Goal: Task Accomplishment & Management: Complete application form

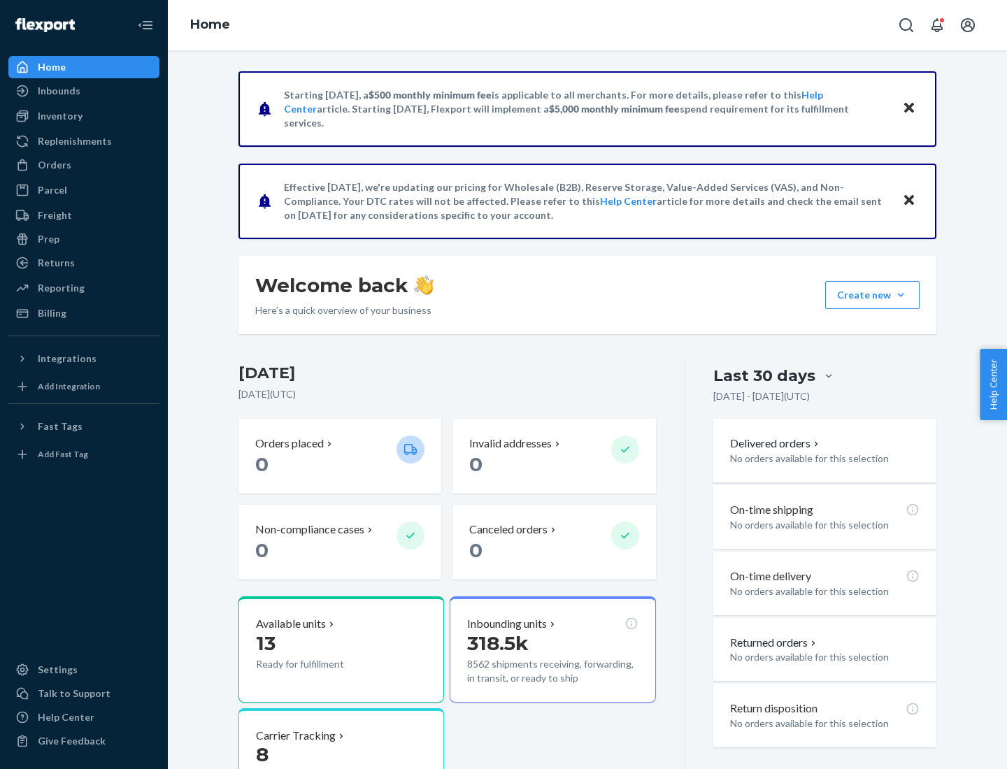
click at [900, 295] on button "Create new Create new inbound Create new order Create new product" at bounding box center [872, 295] width 94 height 28
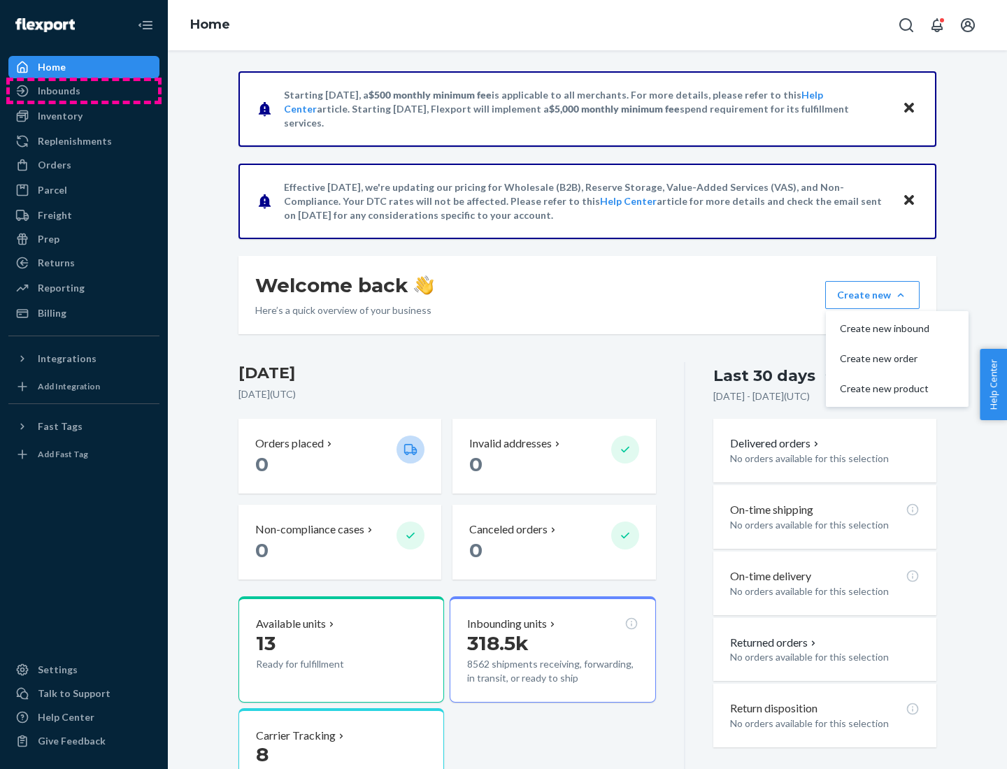
click at [84, 91] on div "Inbounds" at bounding box center [84, 91] width 148 height 20
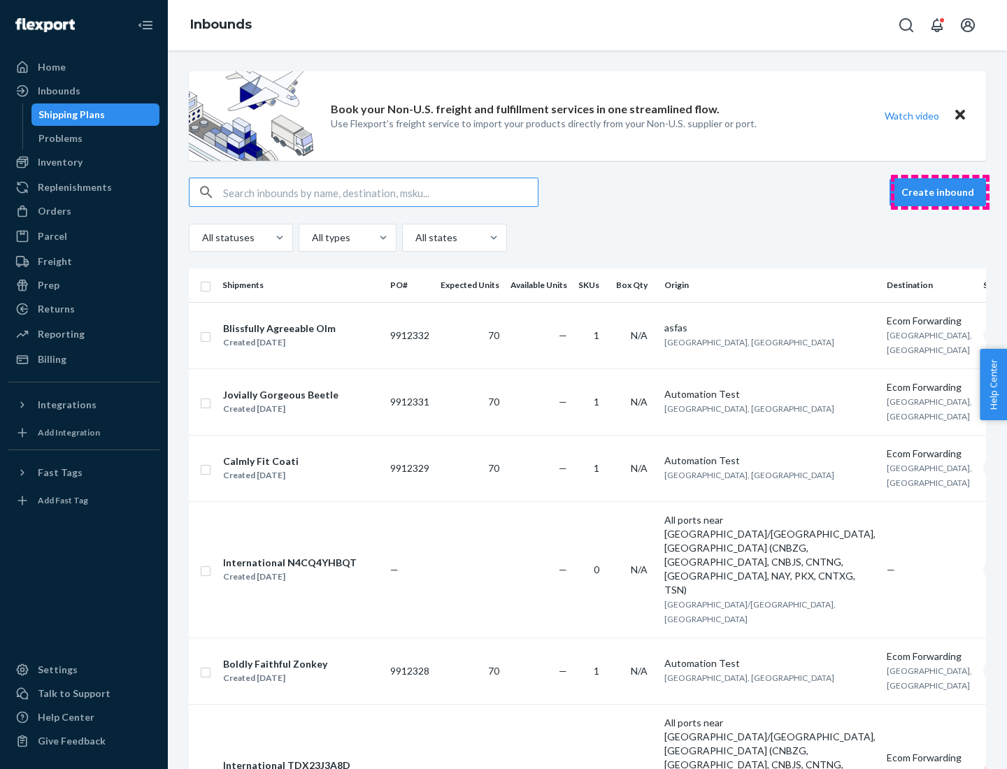
click at [940, 192] on button "Create inbound" at bounding box center [937, 192] width 96 height 28
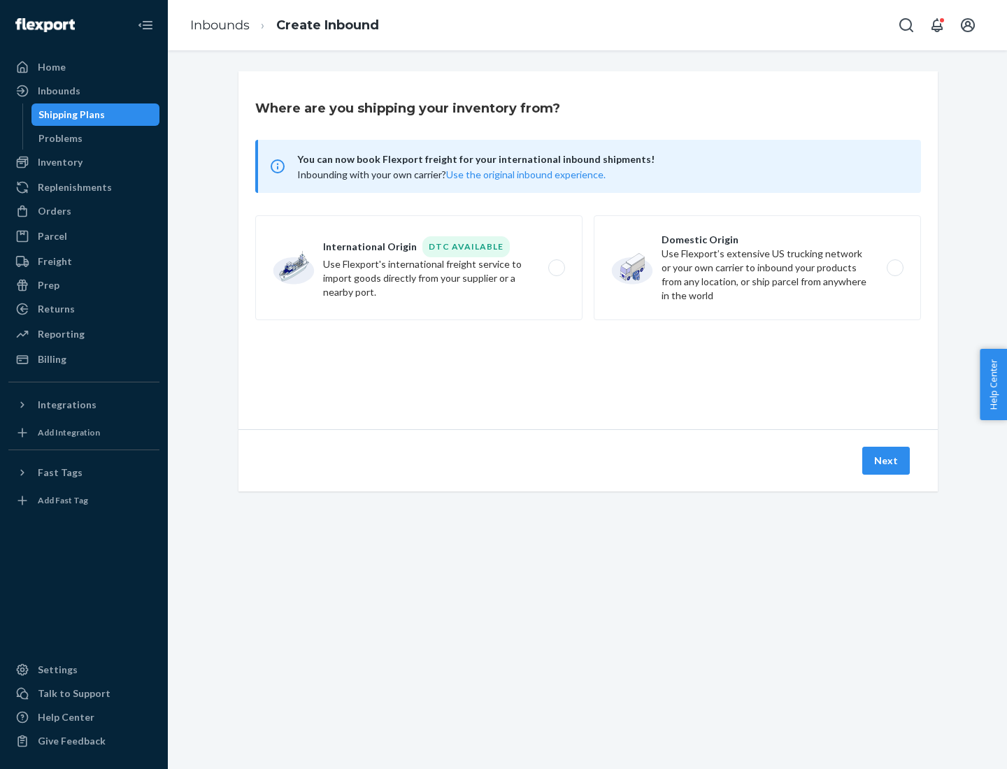
click at [757, 268] on label "Domestic Origin Use Flexport’s extensive US trucking network or your own carrie…" at bounding box center [757, 267] width 327 height 105
click at [894, 268] on input "Domestic Origin Use Flexport’s extensive US trucking network or your own carrie…" at bounding box center [898, 268] width 9 height 9
radio input "true"
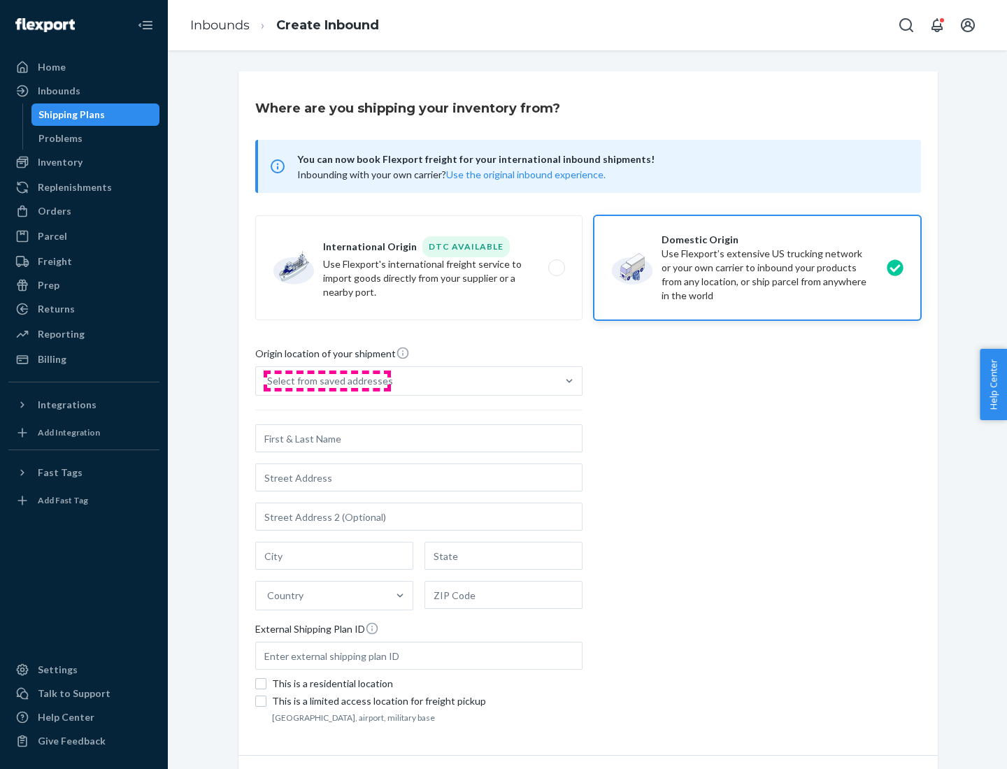
click at [326, 381] on div "Select from saved addresses" at bounding box center [330, 381] width 126 height 14
click at [268, 381] on input "Select from saved addresses" at bounding box center [267, 381] width 1 height 14
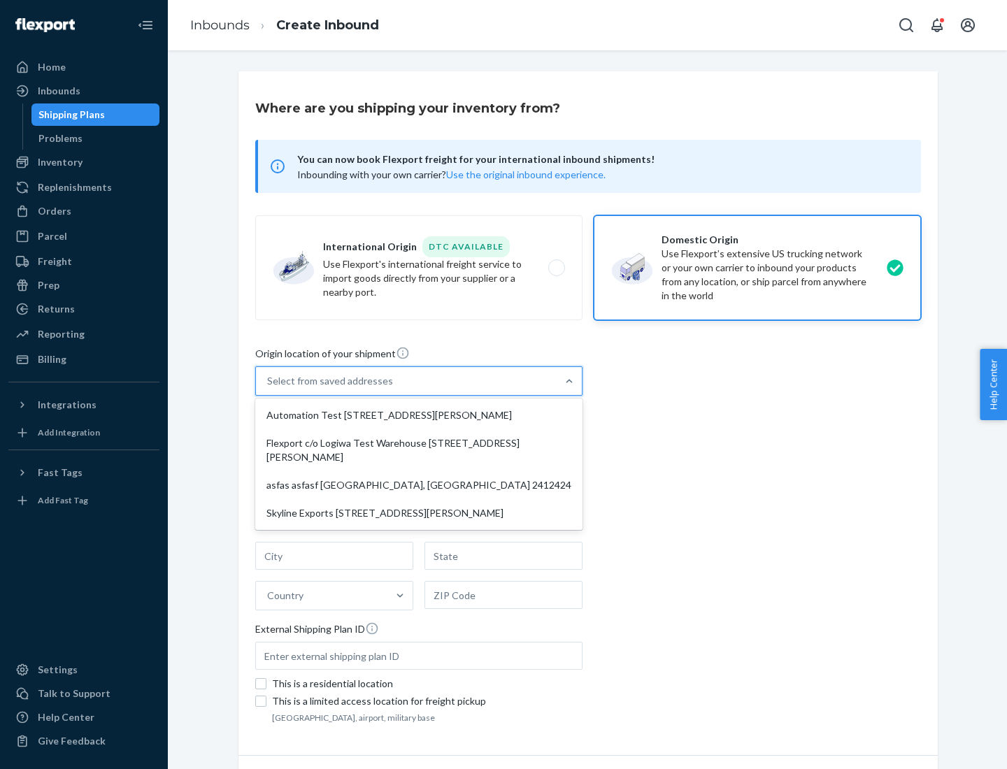
scroll to position [6, 0]
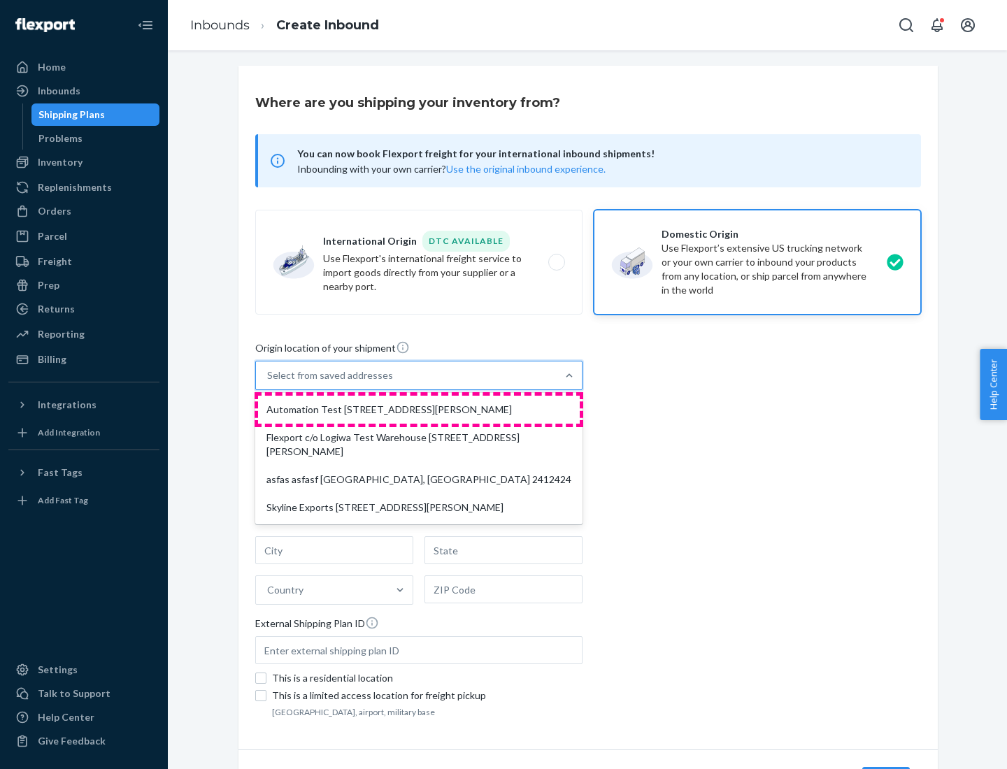
click at [419, 410] on div "Automation Test [STREET_ADDRESS][PERSON_NAME]" at bounding box center [419, 410] width 322 height 28
click at [268, 382] on input "option Automation Test [STREET_ADDRESS][PERSON_NAME] focused, 1 of 4. 4 results…" at bounding box center [267, 375] width 1 height 14
type input "Automation Test"
type input "9th Floor"
type input "[GEOGRAPHIC_DATA]"
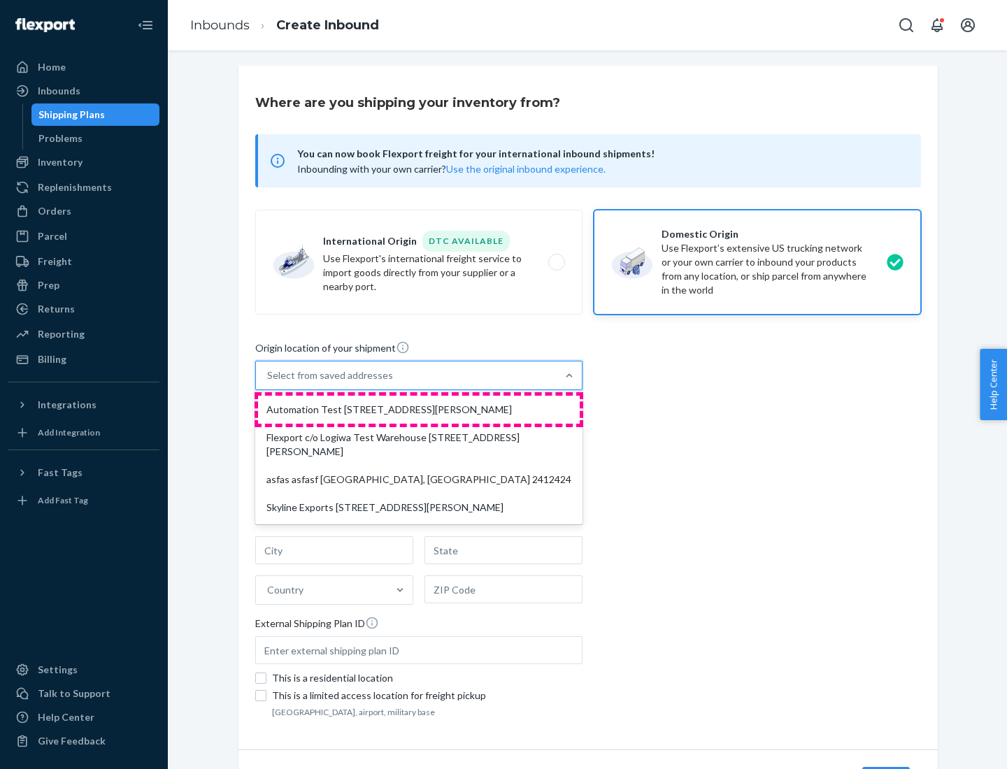
type input "CA"
type input "94104"
type input "[STREET_ADDRESS][PERSON_NAME]"
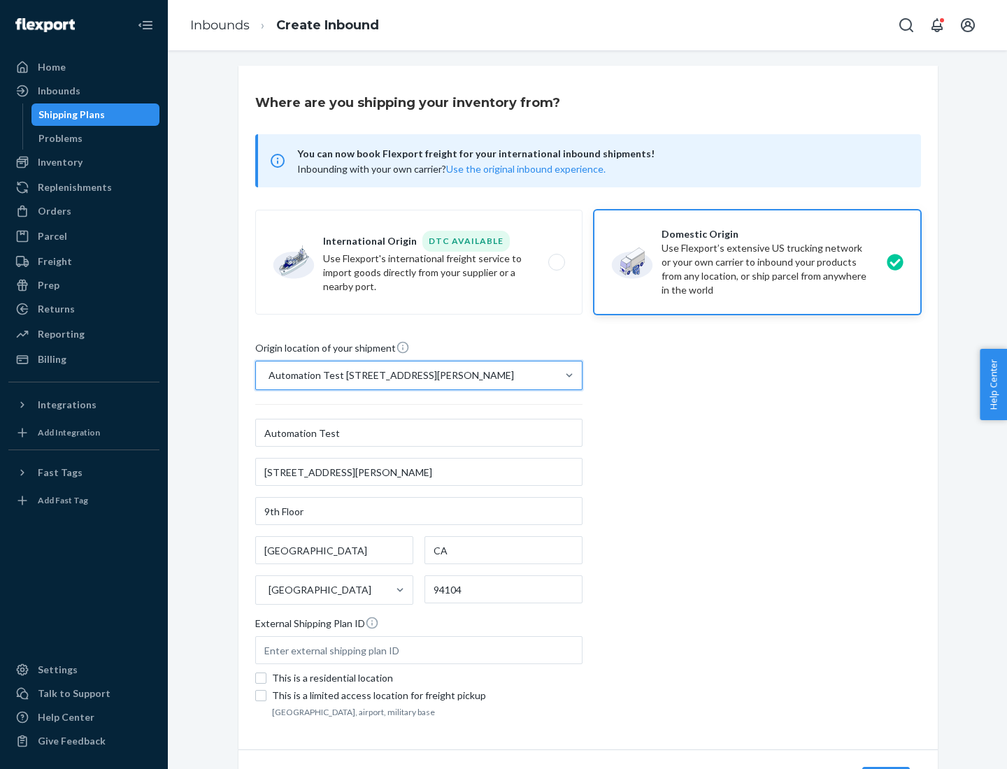
scroll to position [82, 0]
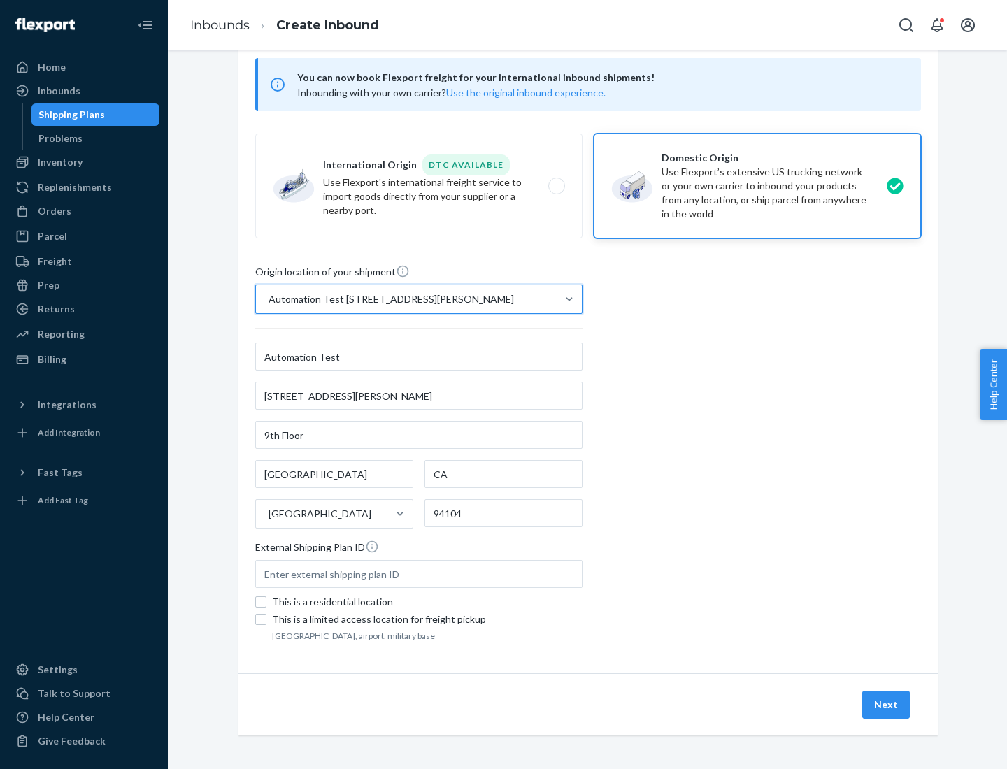
click at [887, 705] on button "Next" at bounding box center [886, 705] width 48 height 28
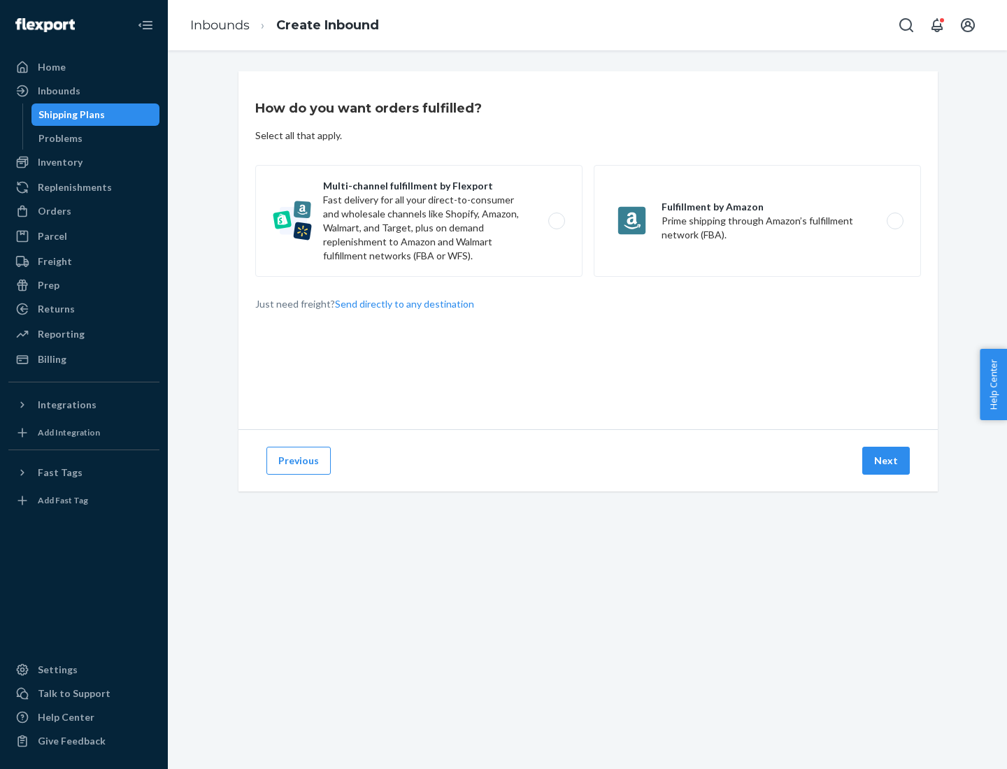
click at [419, 221] on label "Multi-channel fulfillment by Flexport Fast delivery for all your direct-to-cons…" at bounding box center [418, 221] width 327 height 112
click at [556, 221] on input "Multi-channel fulfillment by Flexport Fast delivery for all your direct-to-cons…" at bounding box center [560, 221] width 9 height 9
radio input "true"
click at [887, 461] on button "Next" at bounding box center [886, 461] width 48 height 28
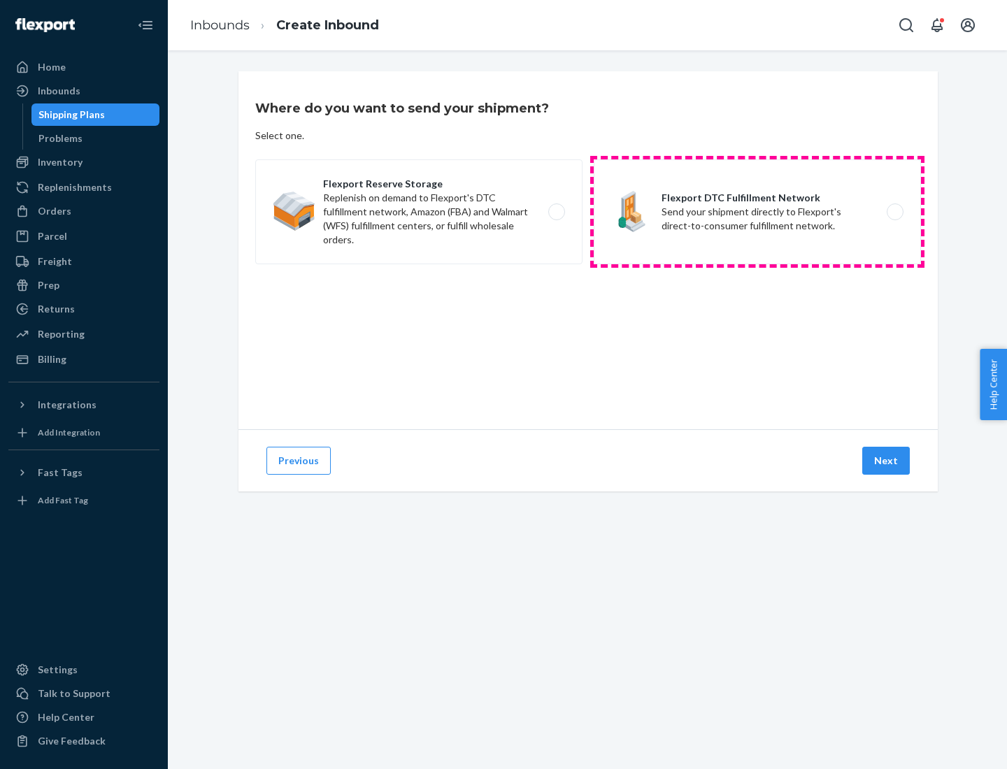
click at [757, 212] on label "Flexport DTC Fulfillment Network Send your shipment directly to Flexport's dire…" at bounding box center [757, 211] width 327 height 105
click at [894, 212] on input "Flexport DTC Fulfillment Network Send your shipment directly to Flexport's dire…" at bounding box center [898, 212] width 9 height 9
radio input "true"
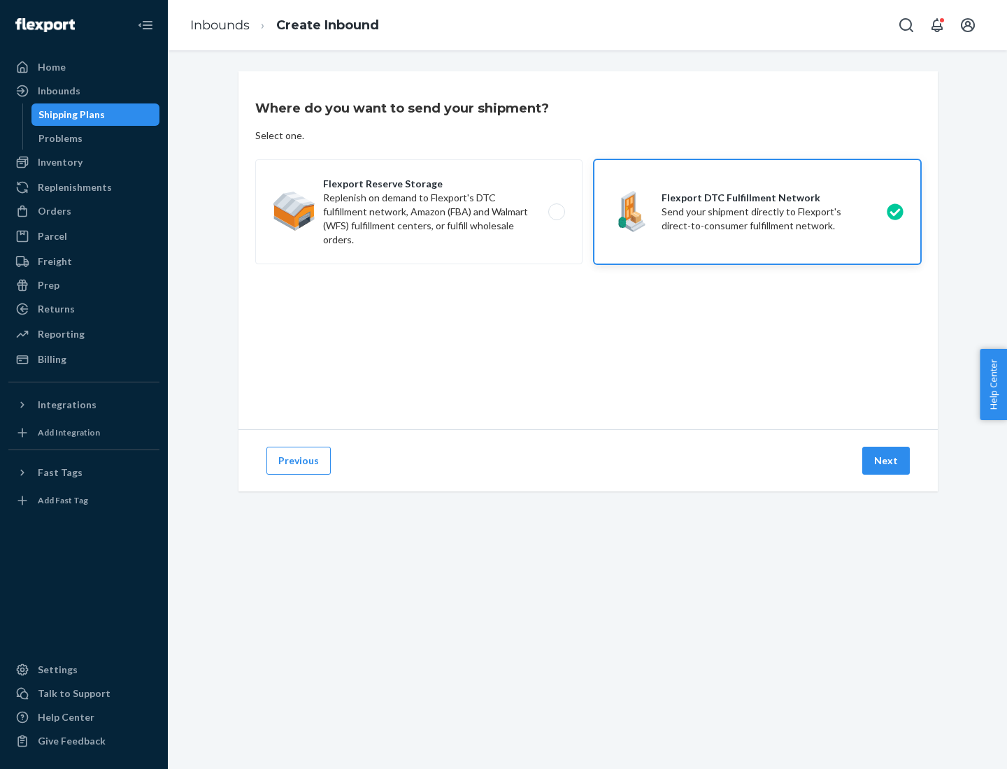
click at [887, 461] on button "Next" at bounding box center [886, 461] width 48 height 28
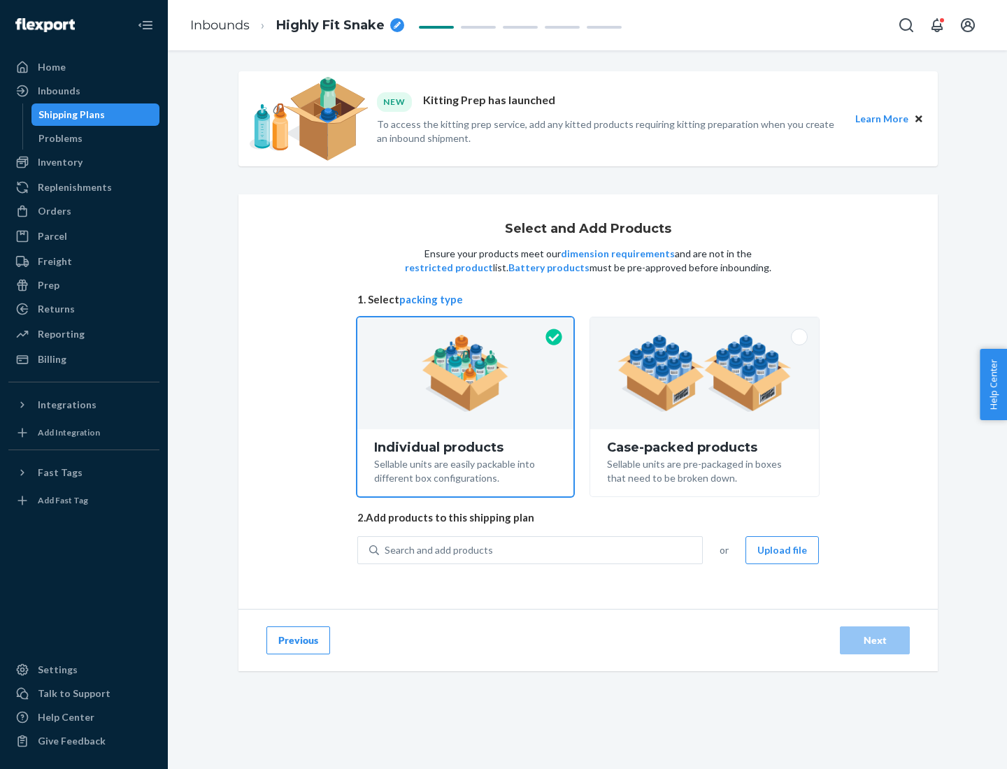
click at [705, 373] on img at bounding box center [704, 373] width 174 height 77
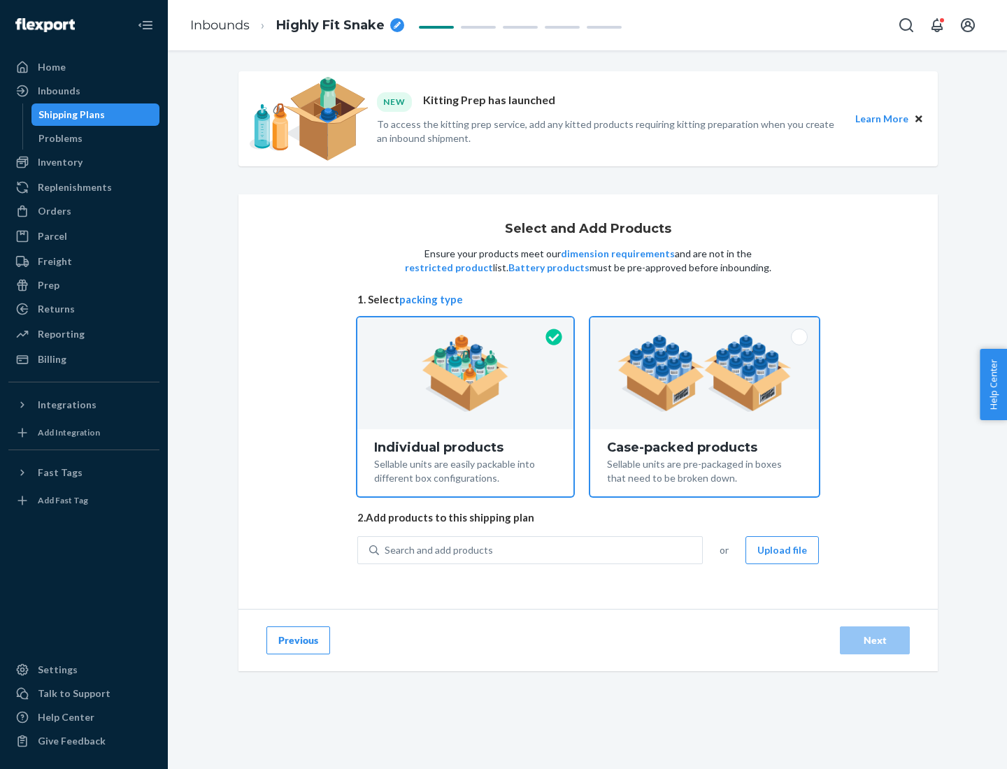
click at [705, 326] on input "Case-packed products Sellable units are pre-packaged in boxes that need to be b…" at bounding box center [704, 321] width 9 height 9
radio input "true"
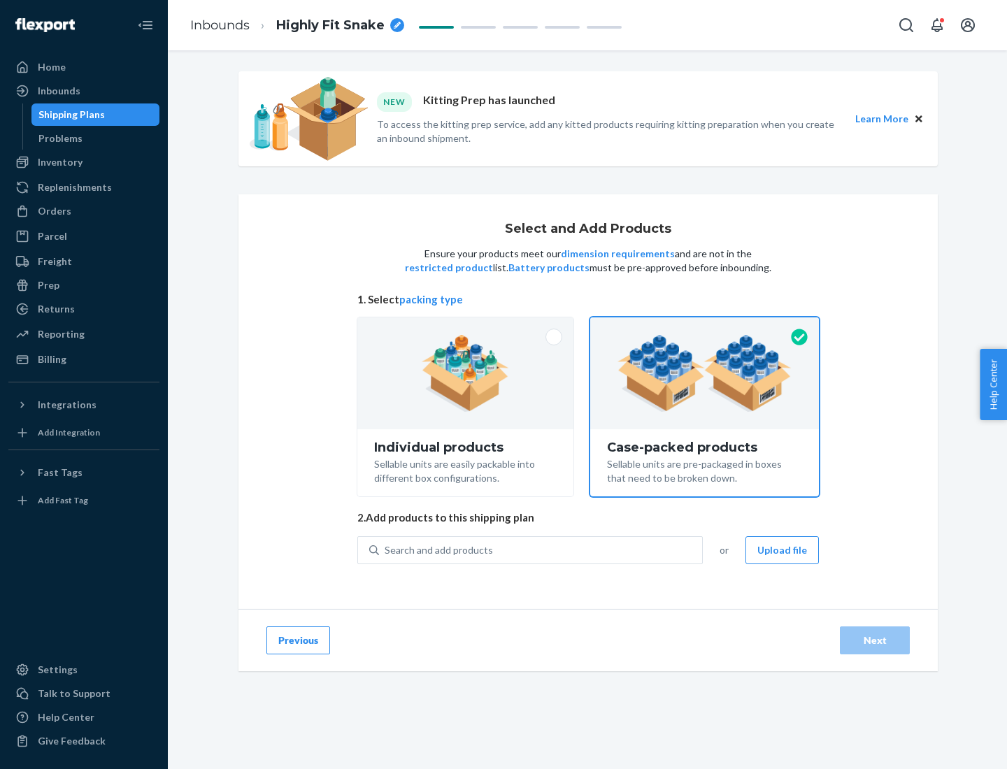
radio input "false"
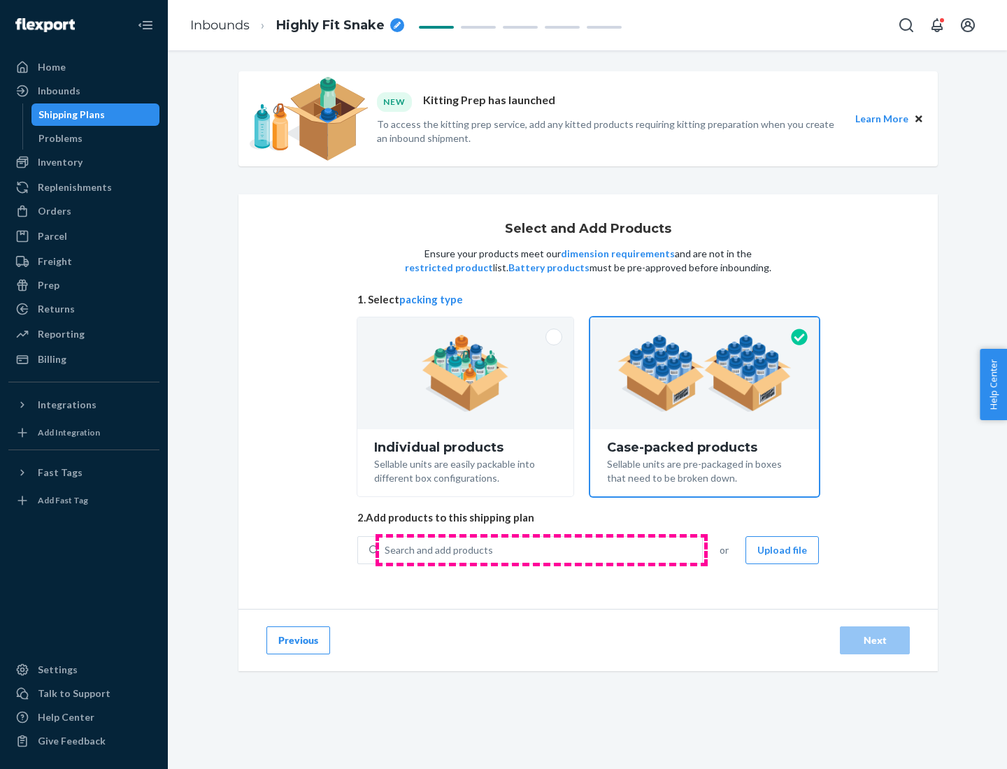
click at [541, 550] on div "Search and add products" at bounding box center [540, 550] width 323 height 25
click at [386, 550] on input "Search and add products" at bounding box center [385, 550] width 1 height 14
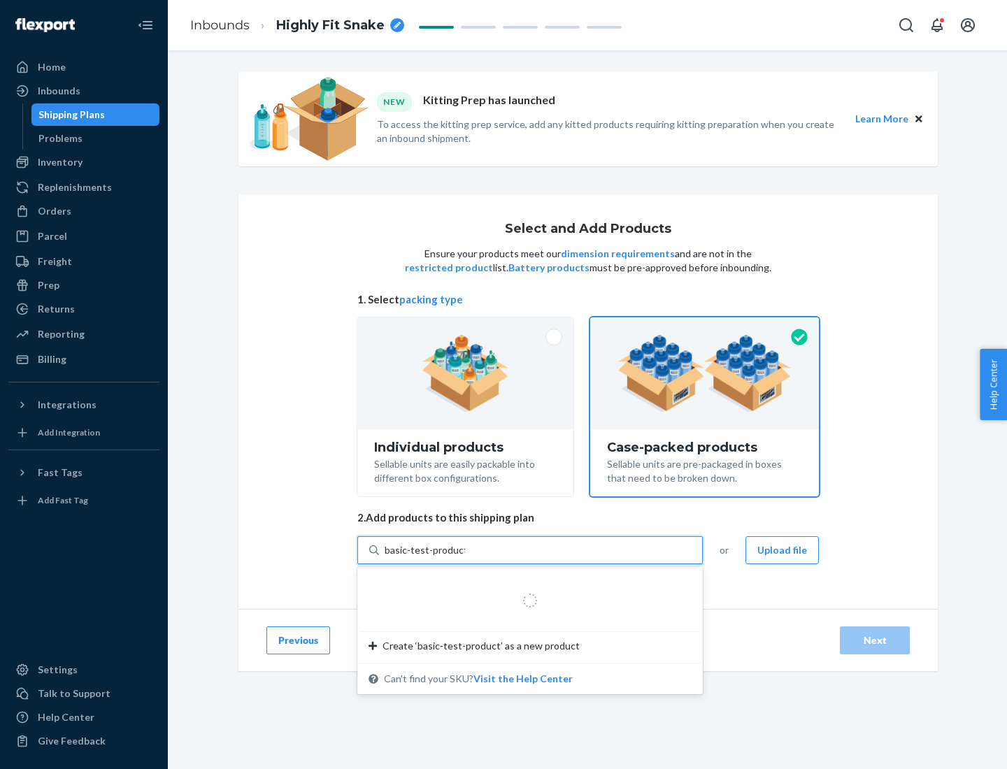
type input "basic-test-product-1"
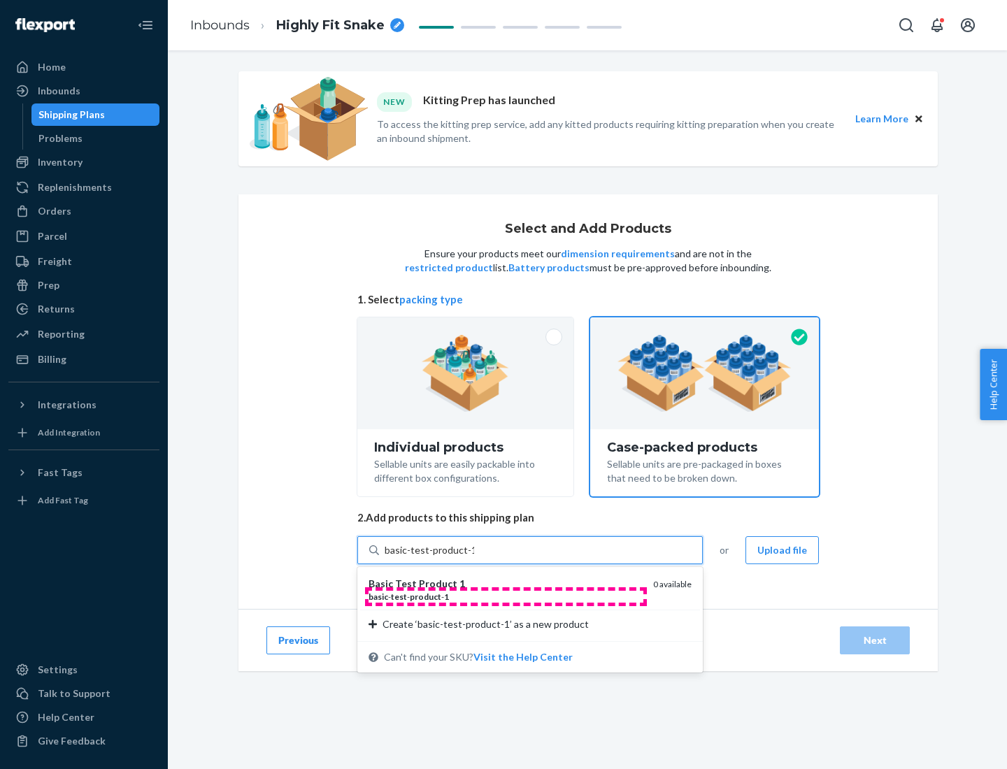
click at [505, 596] on div "basic - test - product - 1" at bounding box center [504, 597] width 273 height 12
click at [474, 557] on input "basic-test-product-1" at bounding box center [429, 550] width 89 height 14
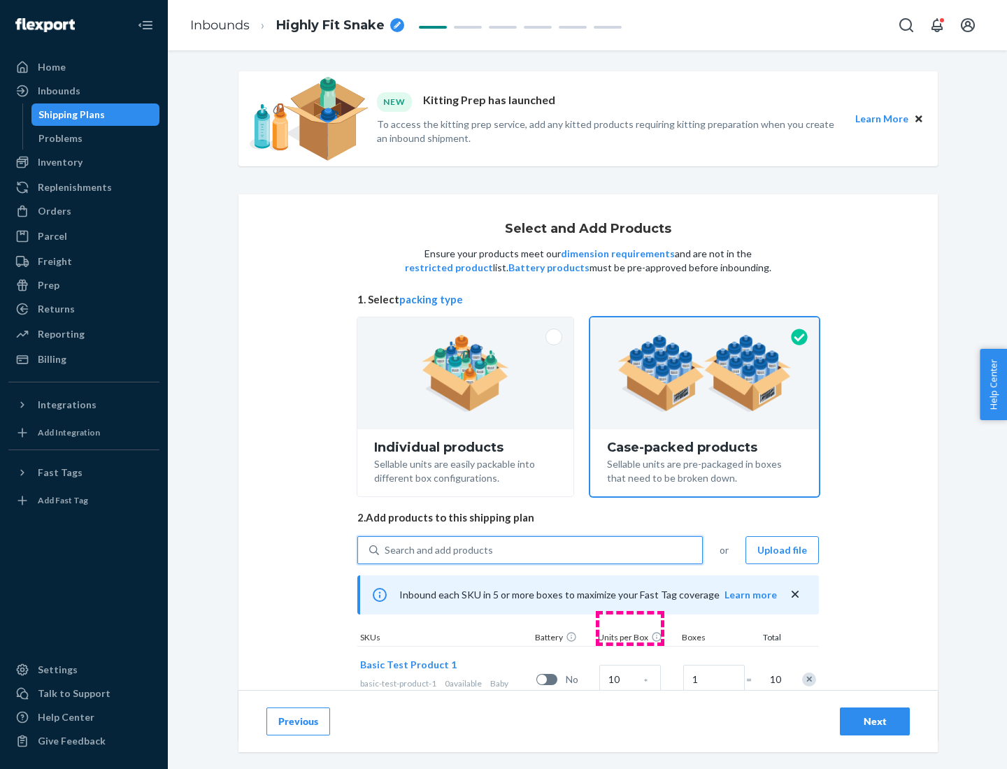
scroll to position [50, 0]
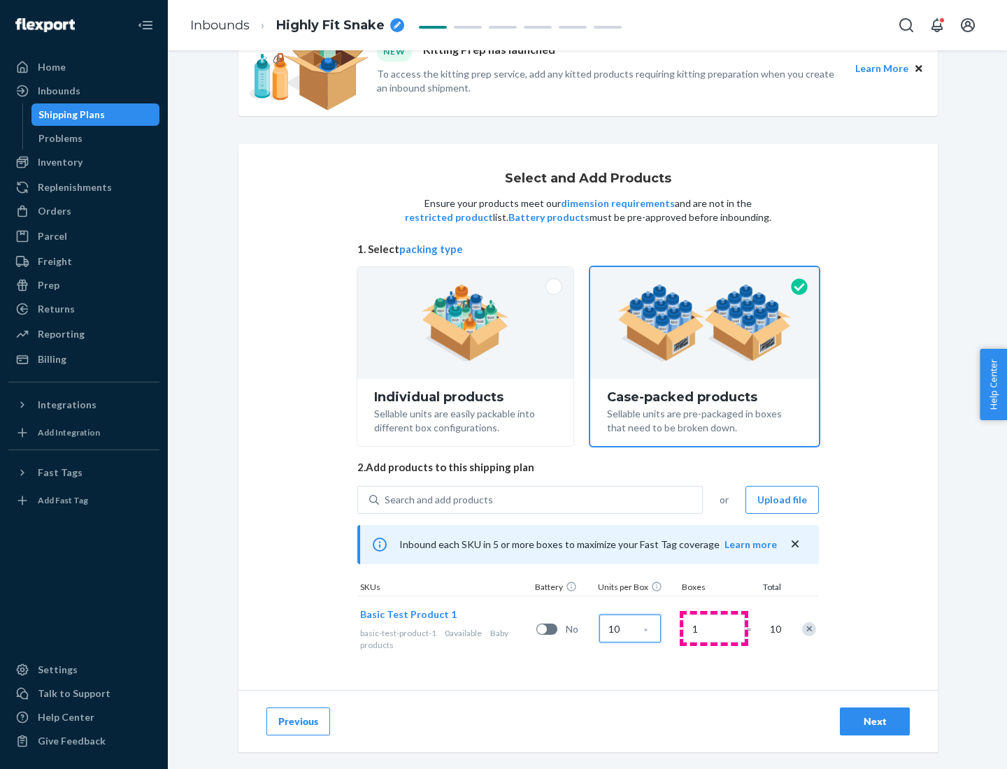
type input "10"
type input "7"
click at [875, 722] on div "Next" at bounding box center [875, 722] width 46 height 14
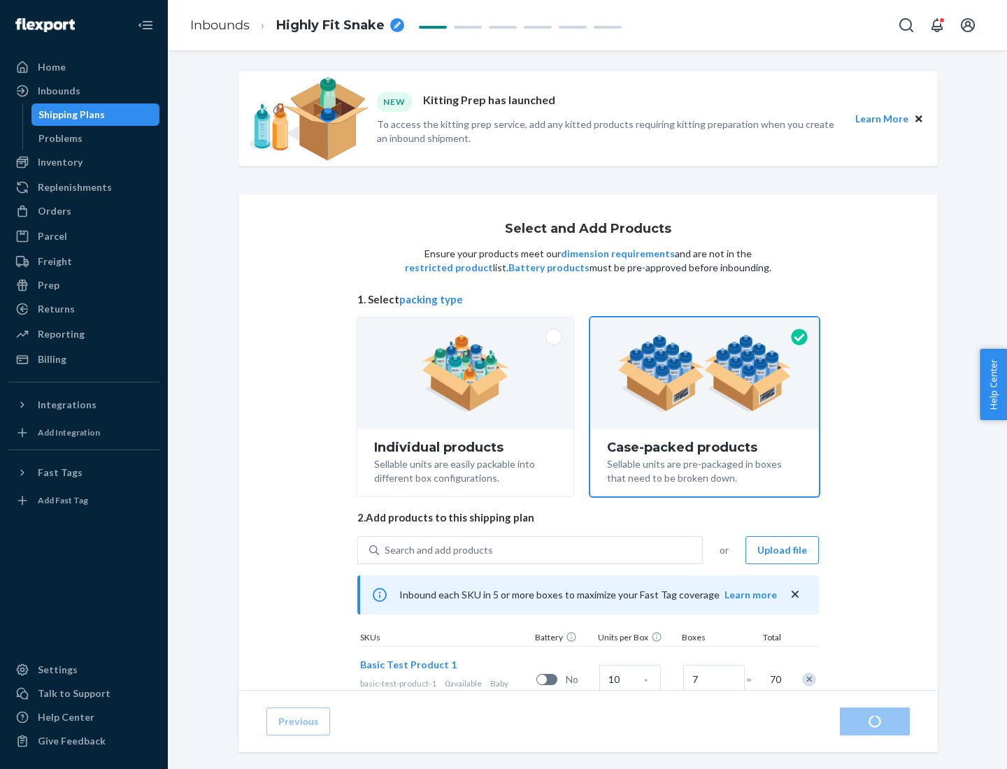
radio input "true"
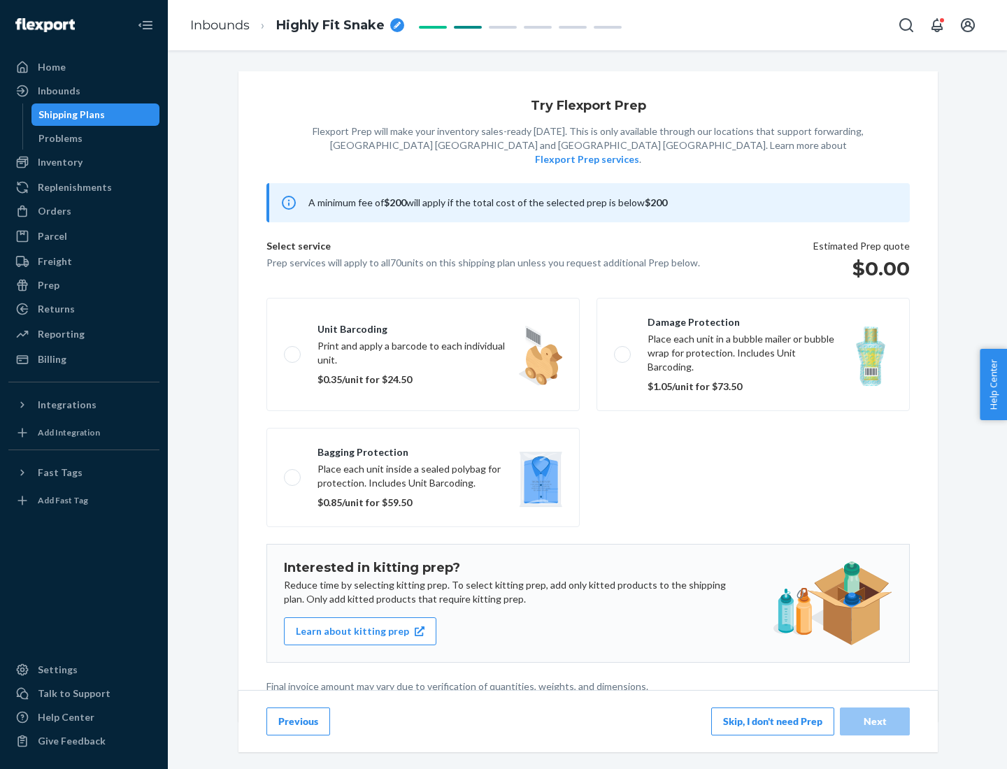
scroll to position [3, 0]
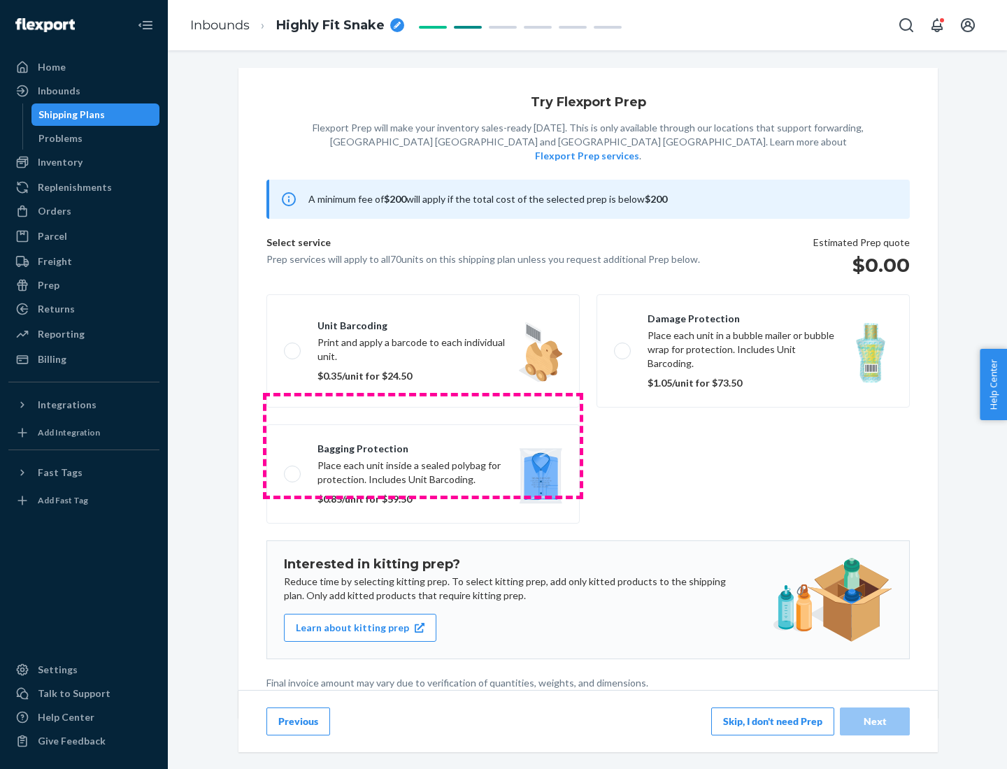
click at [423, 445] on label "Bagging protection Place each unit inside a sealed polybag for protection. Incl…" at bounding box center [422, 473] width 313 height 99
click at [293, 469] on input "Bagging protection Place each unit inside a sealed polybag for protection. Incl…" at bounding box center [288, 473] width 9 height 9
checkbox input "true"
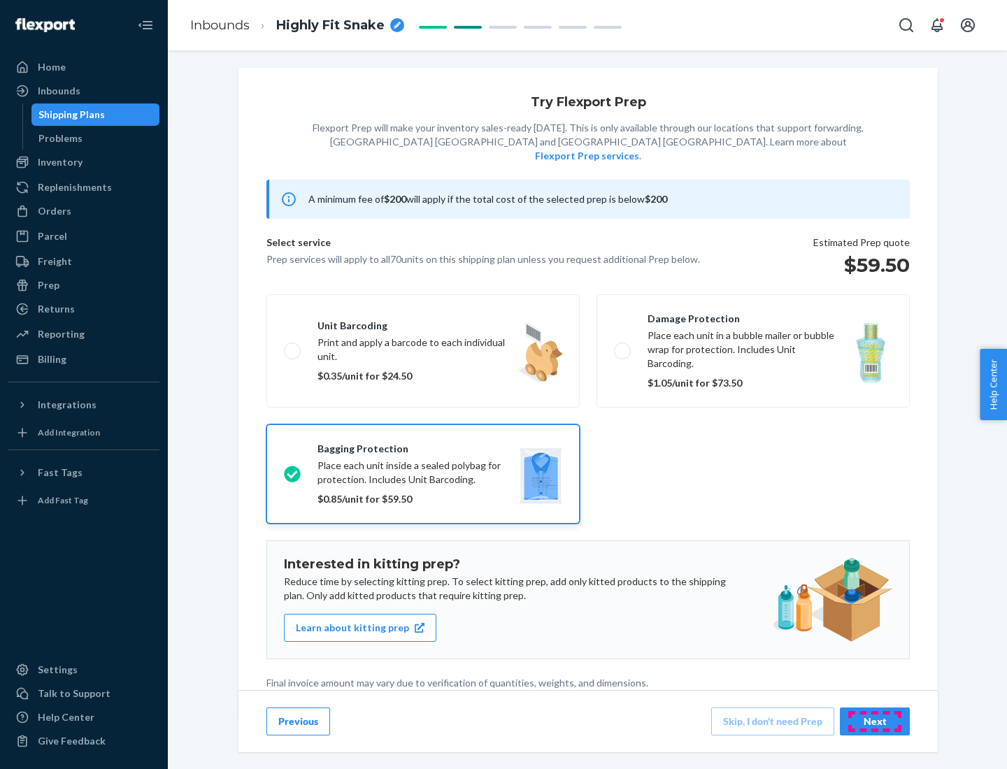
click at [875, 721] on div "Next" at bounding box center [875, 722] width 46 height 14
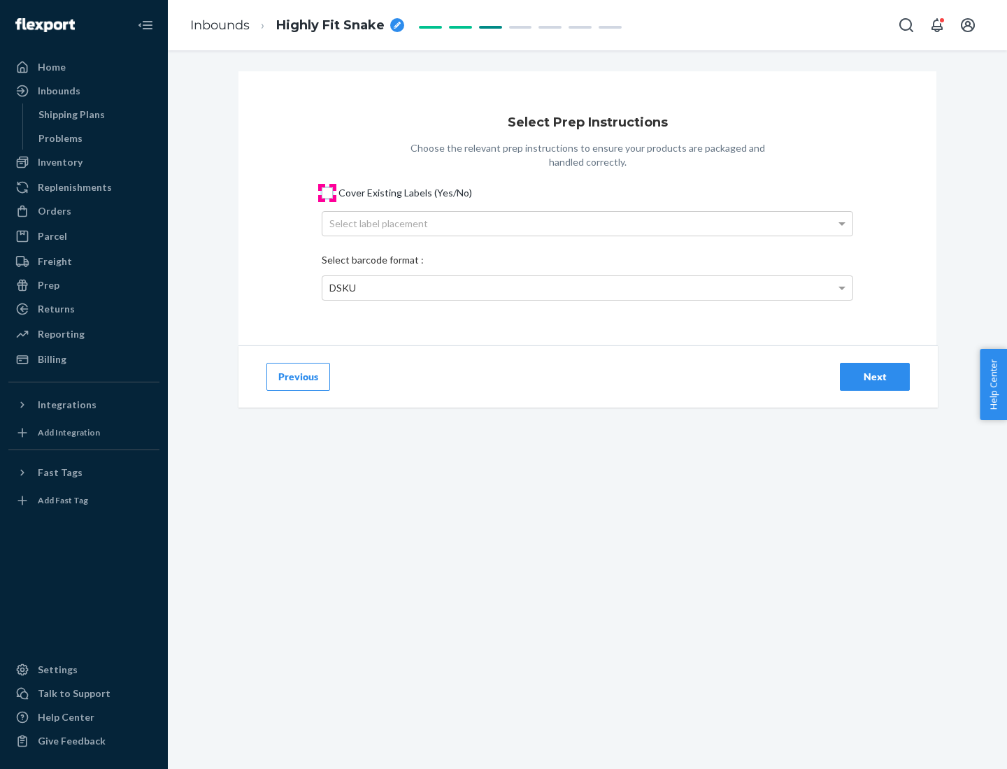
click at [327, 192] on input "Cover Existing Labels (Yes/No)" at bounding box center [327, 192] width 11 height 11
checkbox input "true"
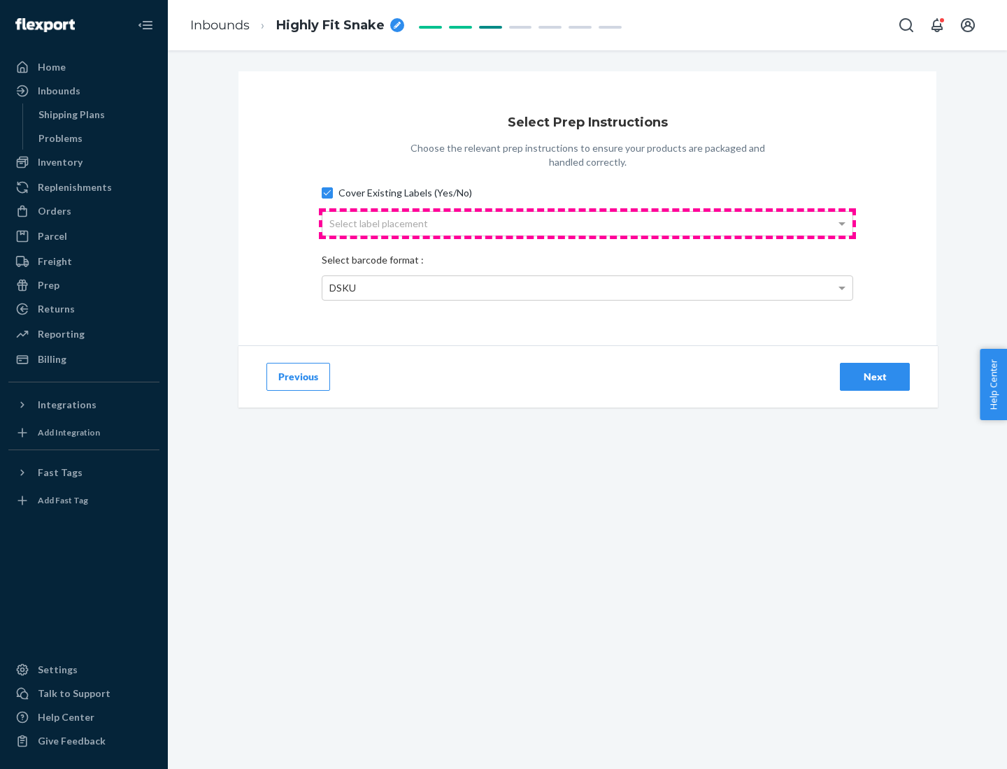
click at [587, 223] on div "Select label placement" at bounding box center [587, 224] width 530 height 24
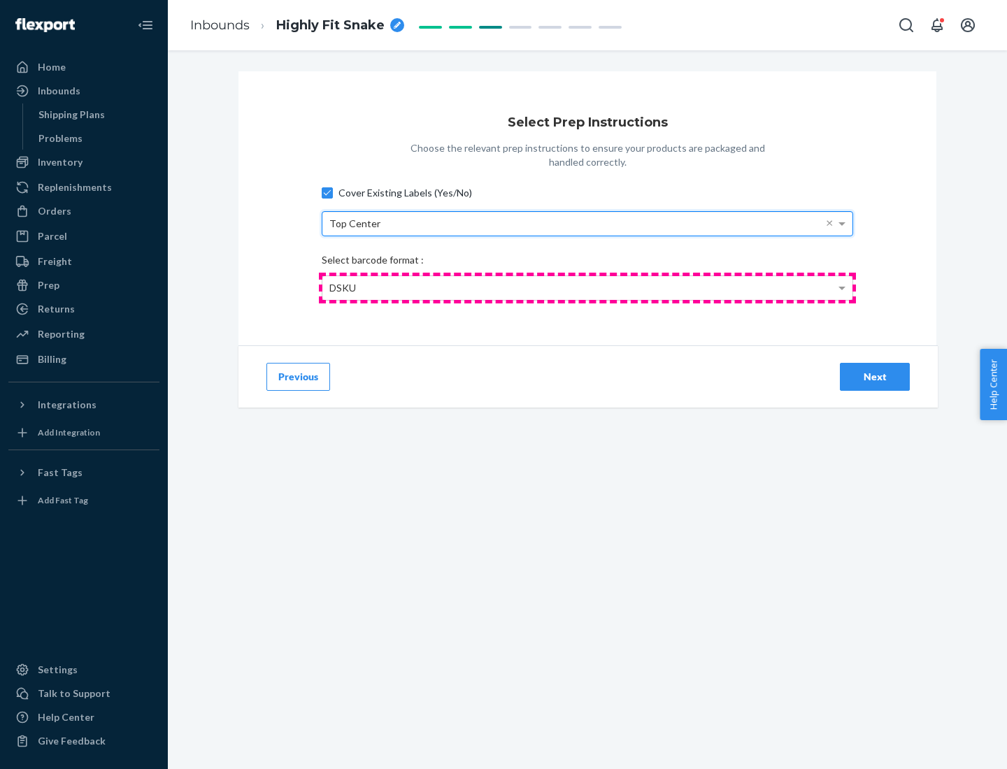
click at [587, 287] on div "DSKU" at bounding box center [587, 288] width 530 height 24
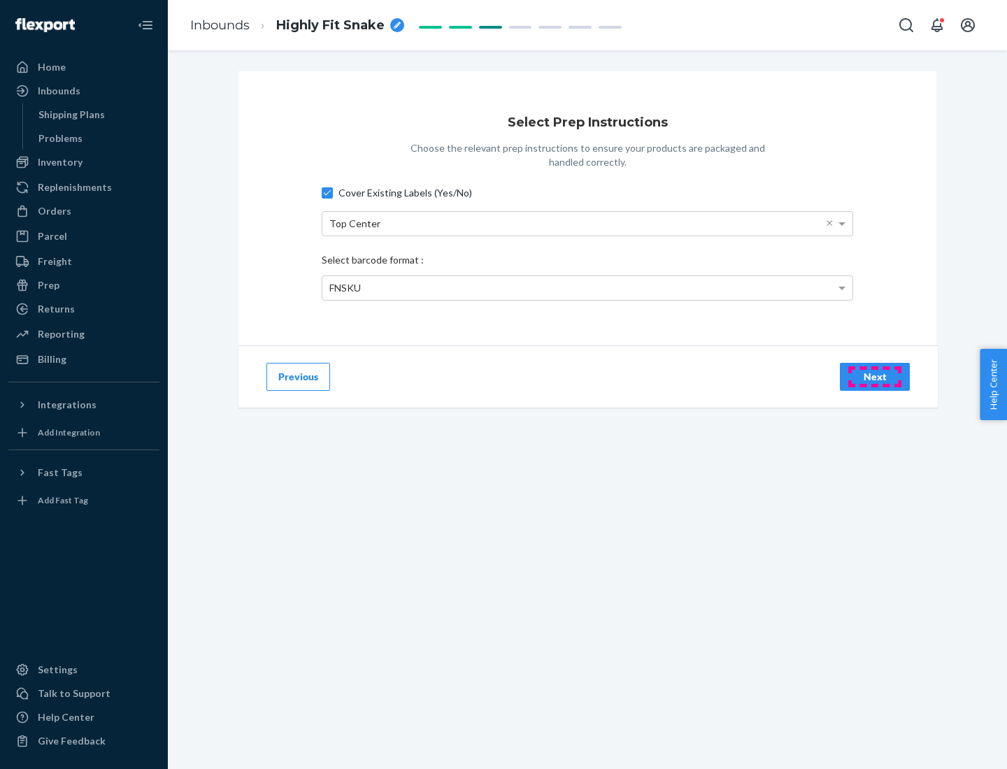
click at [875, 376] on div "Next" at bounding box center [875, 377] width 46 height 14
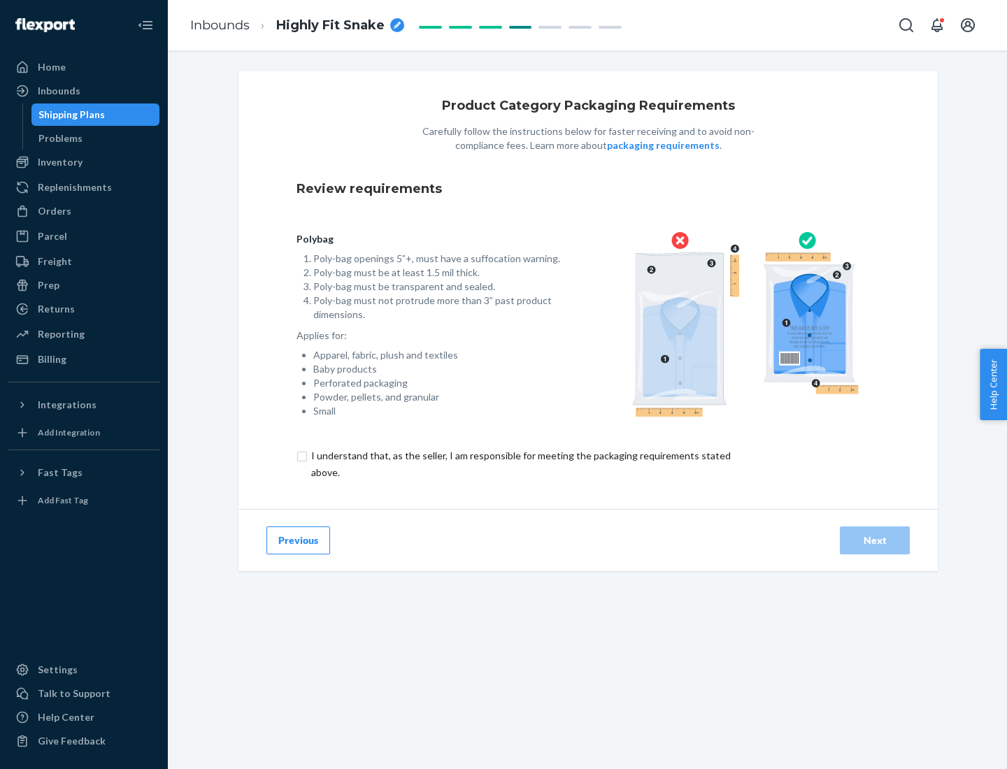
click at [519, 464] on input "checkbox" at bounding box center [528, 464] width 465 height 34
checkbox input "true"
click at [875, 540] on div "Next" at bounding box center [875, 540] width 46 height 14
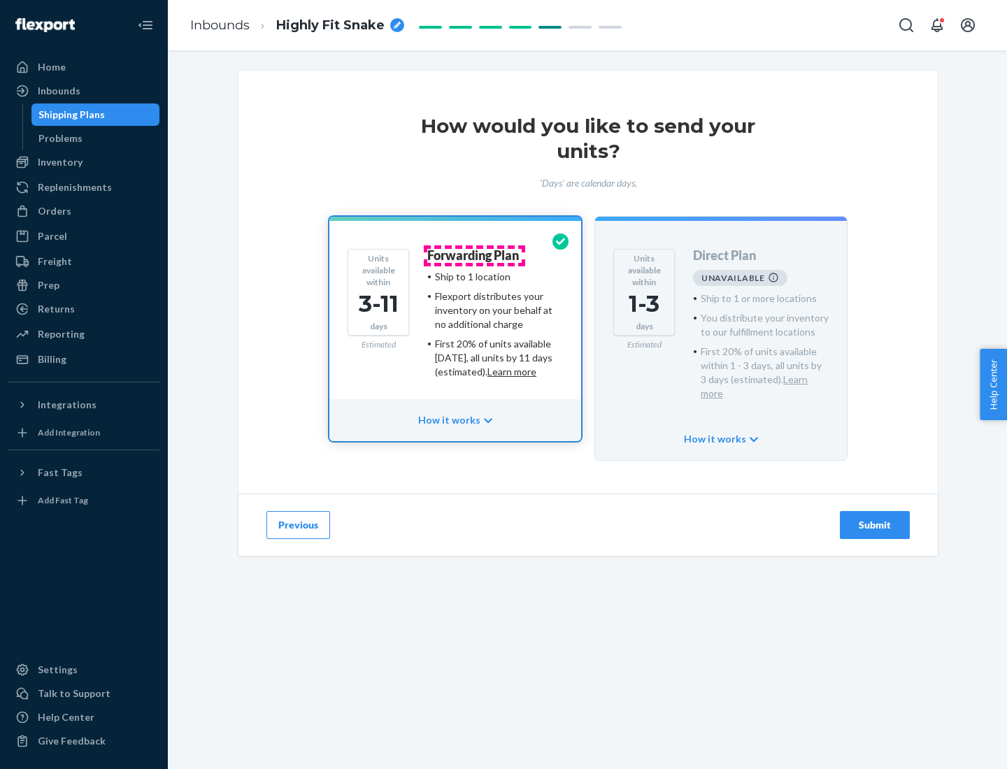
click at [474, 255] on h4 "Forwarding Plan" at bounding box center [473, 256] width 92 height 14
click at [875, 518] on div "Submit" at bounding box center [875, 525] width 46 height 14
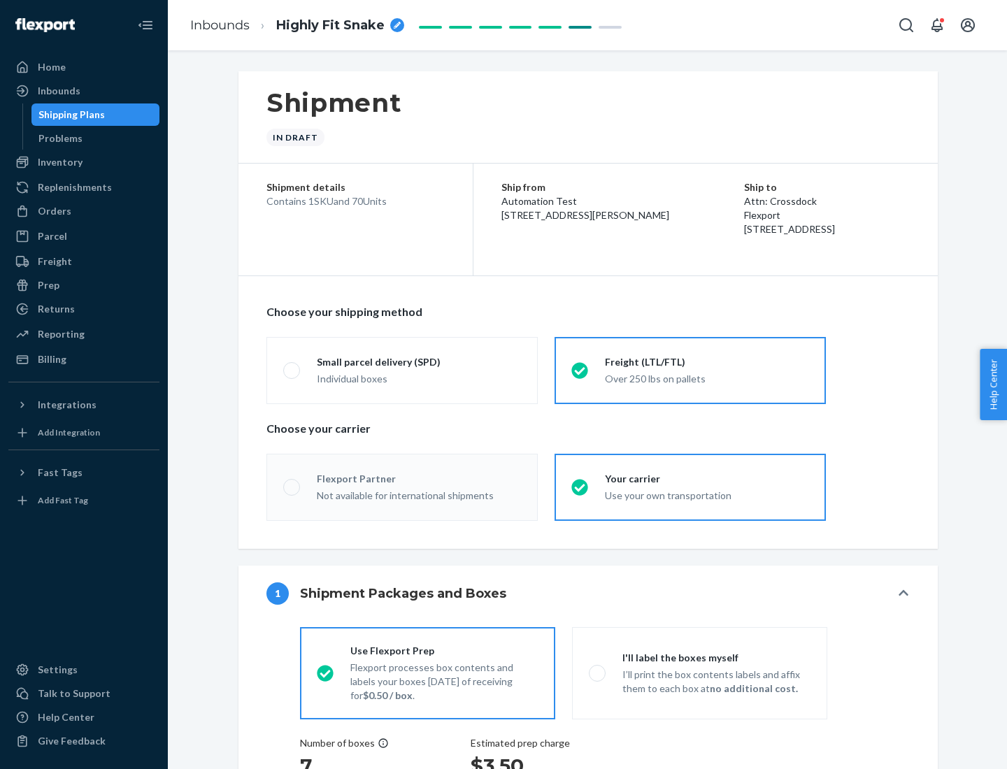
radio input "true"
radio input "false"
radio input "true"
radio input "false"
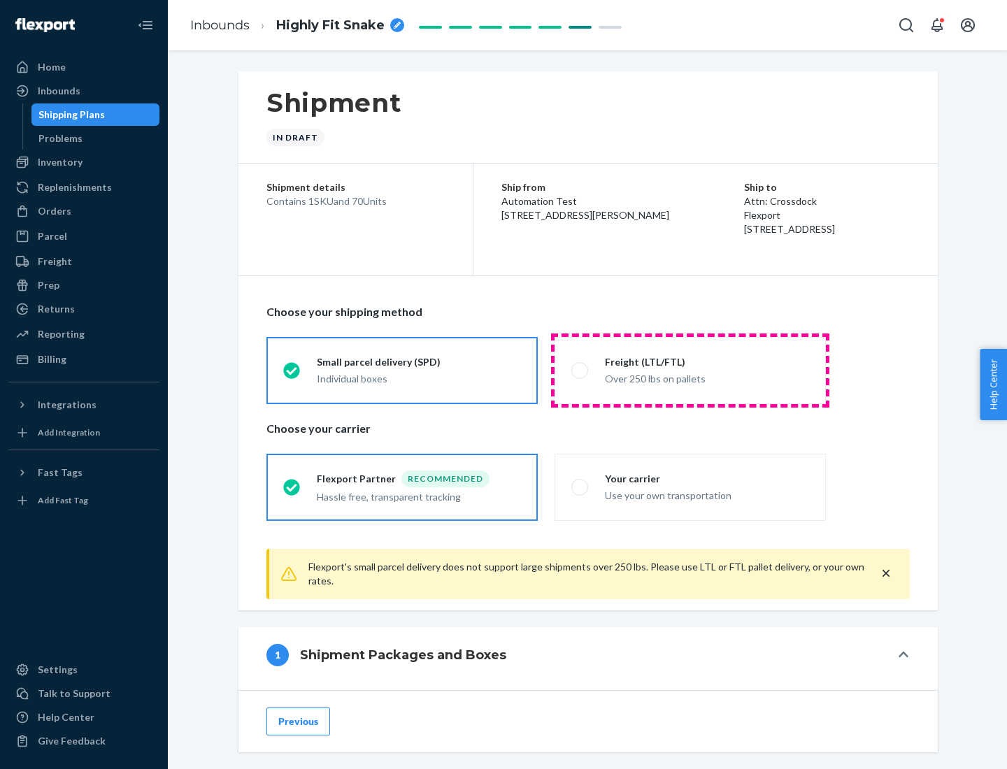
click at [690, 370] on div "Over 250 lbs on pallets" at bounding box center [707, 377] width 204 height 17
click at [580, 370] on input "Freight (LTL/FTL) Over 250 lbs on pallets" at bounding box center [575, 370] width 9 height 9
radio input "true"
radio input "false"
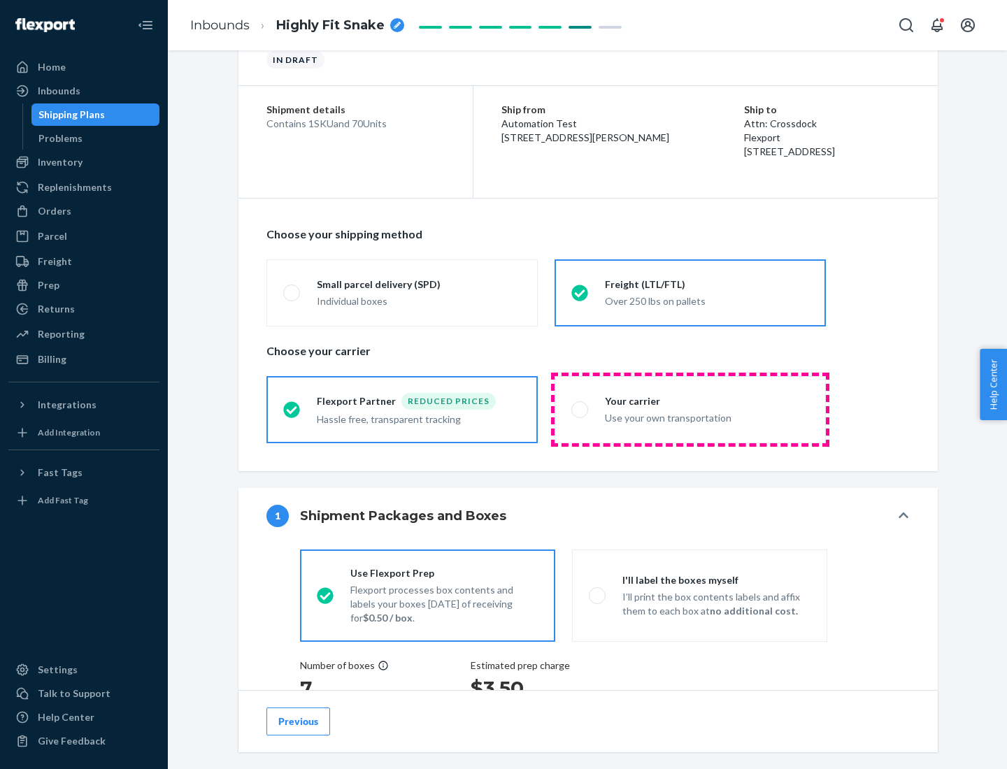
click at [690, 409] on div "Use your own transportation" at bounding box center [707, 416] width 204 height 17
click at [580, 409] on input "Your carrier Use your own transportation" at bounding box center [575, 409] width 9 height 9
radio input "true"
radio input "false"
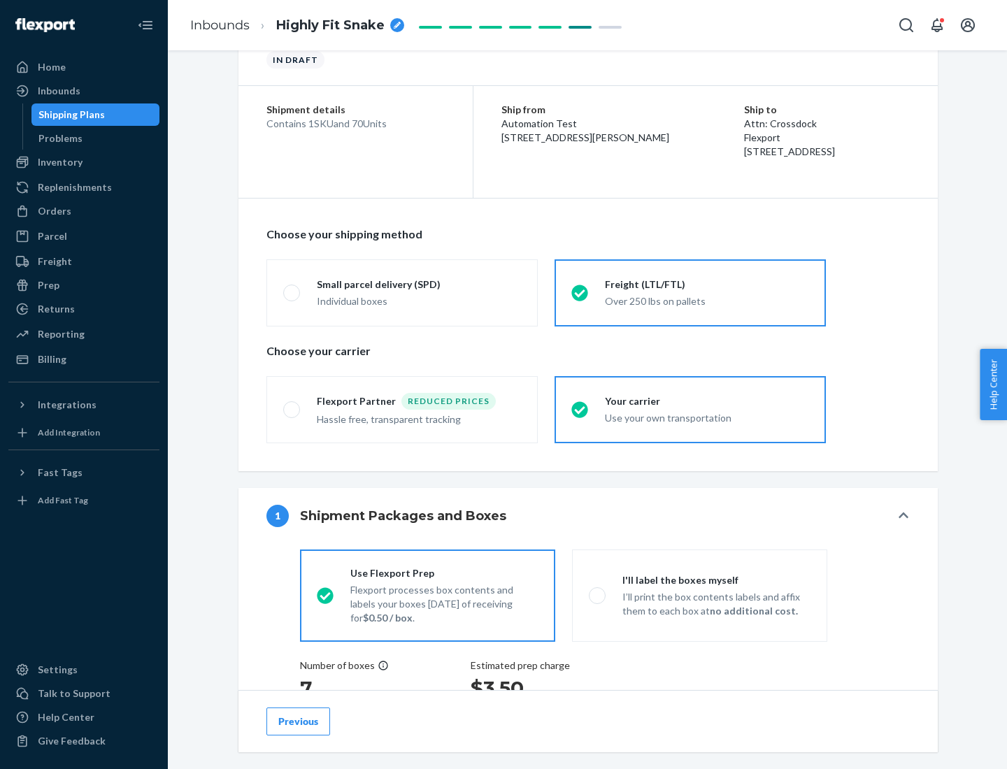
scroll to position [264, 0]
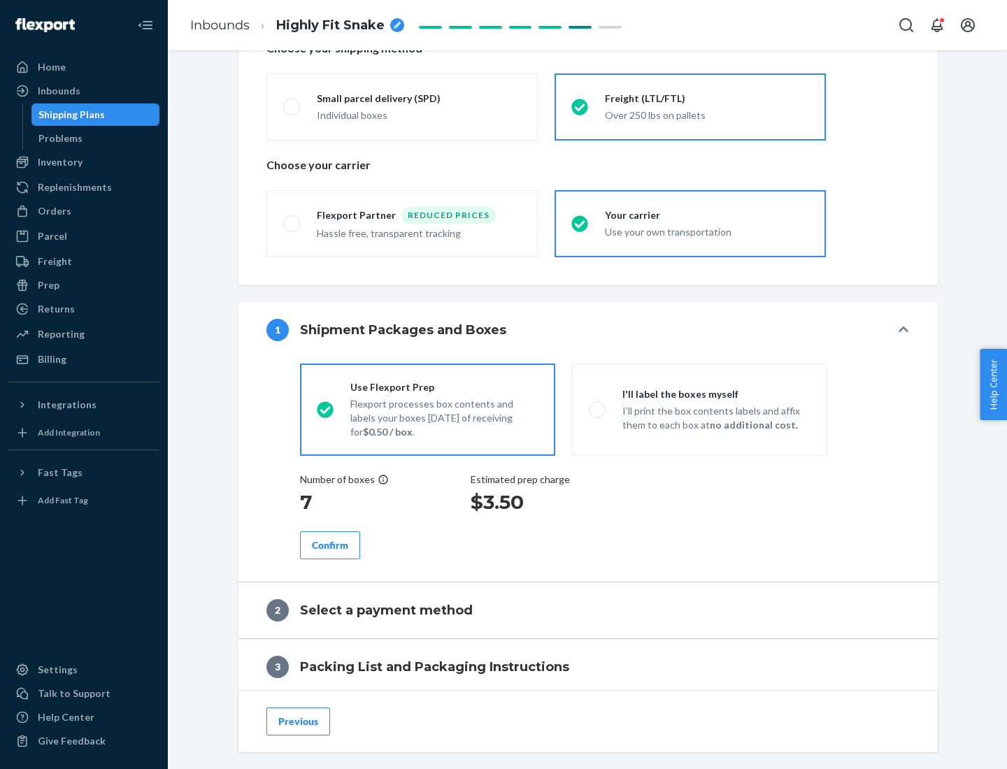
click at [699, 409] on p "I’ll print the box contents labels and affix them to each box at no additional …" at bounding box center [716, 418] width 188 height 28
click at [598, 409] on input "I'll label the boxes myself I’ll print the box contents labels and affix them t…" at bounding box center [593, 409] width 9 height 9
radio input "true"
radio input "false"
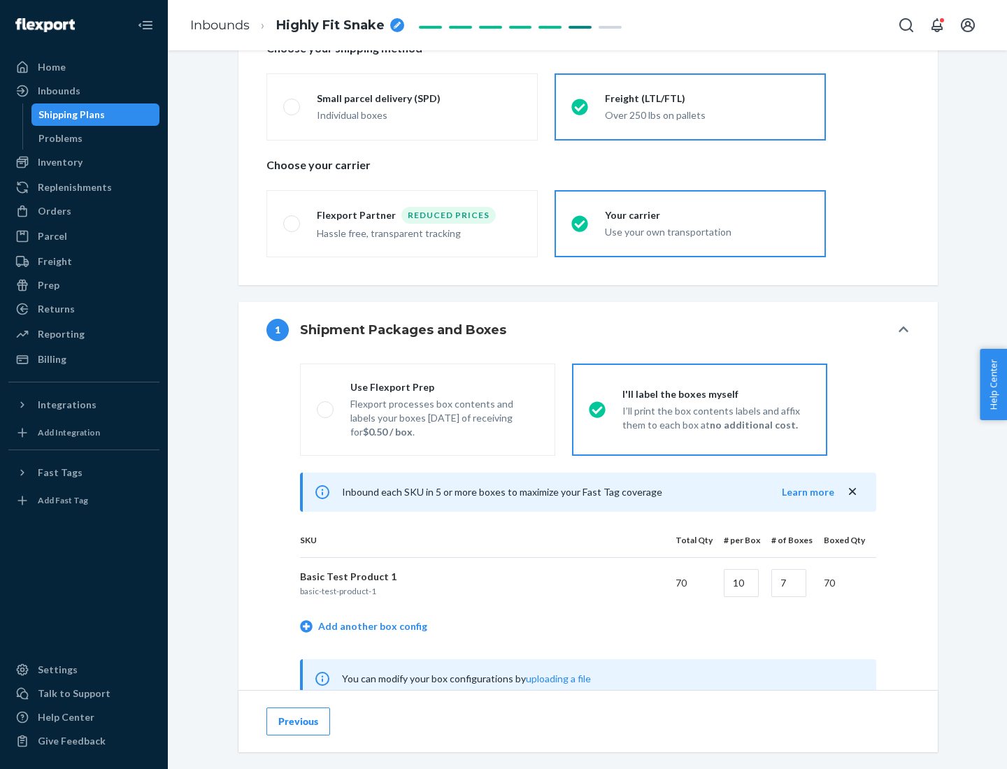
scroll to position [437, 0]
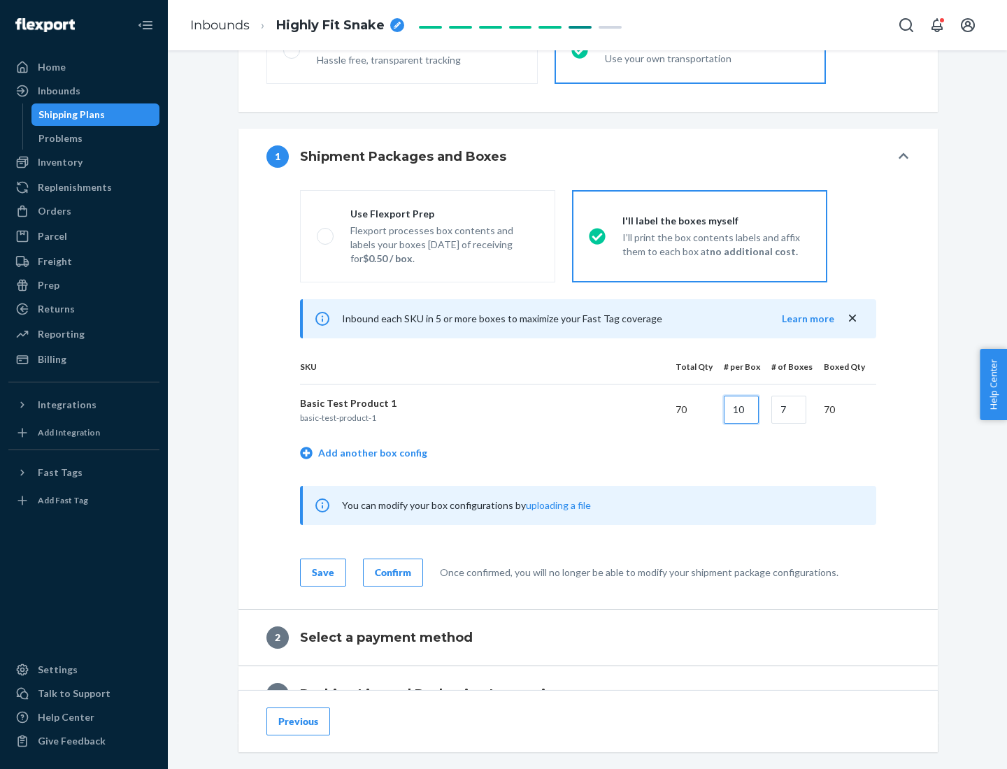
type input "10"
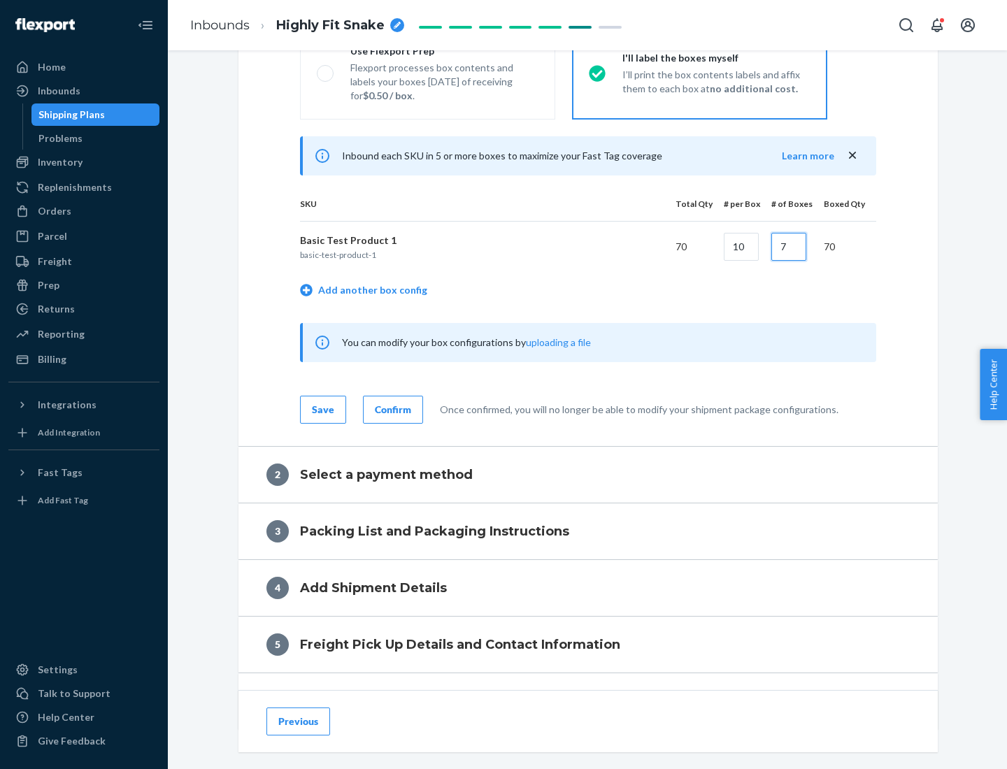
type input "7"
click at [391, 409] on div "Confirm" at bounding box center [393, 410] width 36 height 14
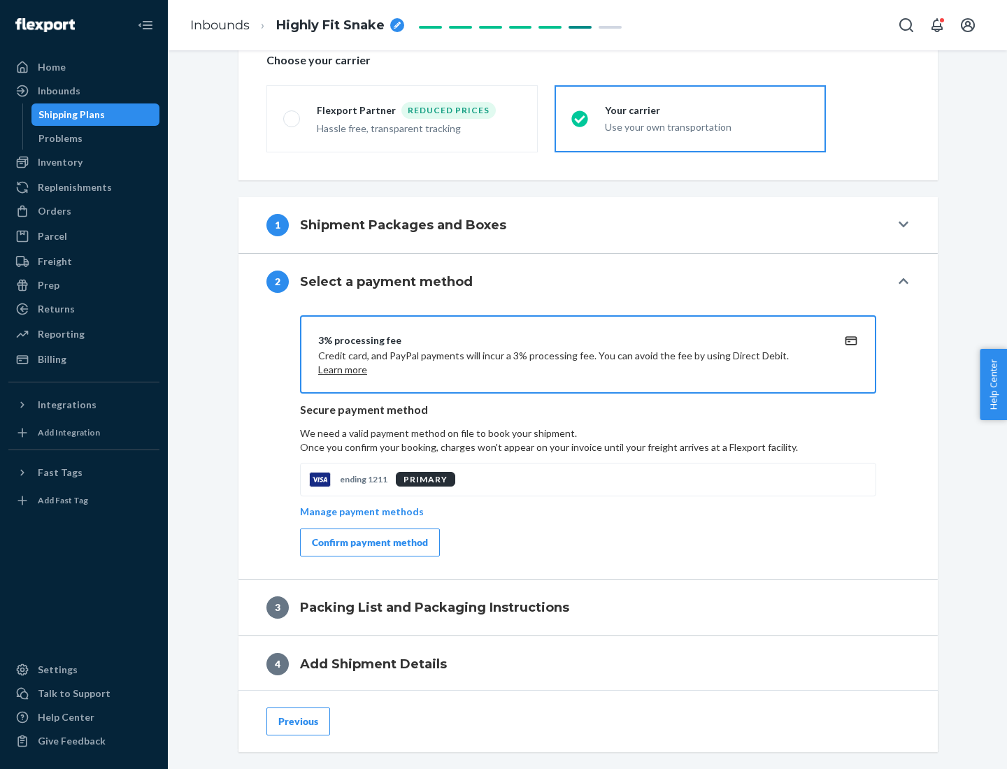
scroll to position [501, 0]
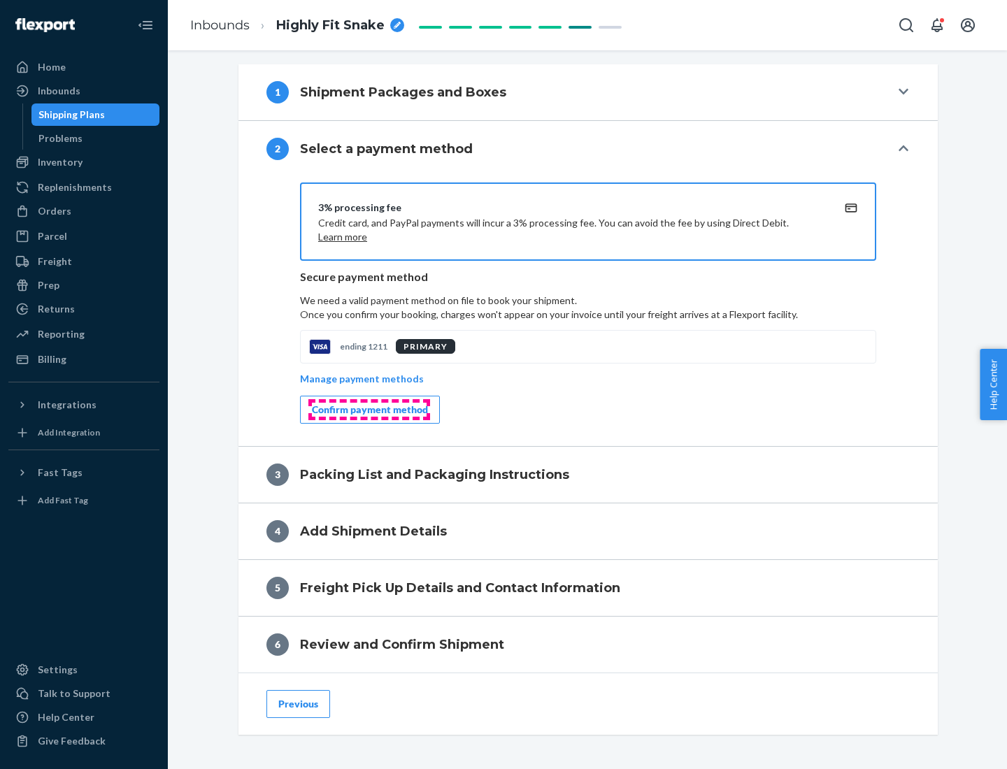
click at [368, 410] on div "Confirm payment method" at bounding box center [370, 410] width 116 height 14
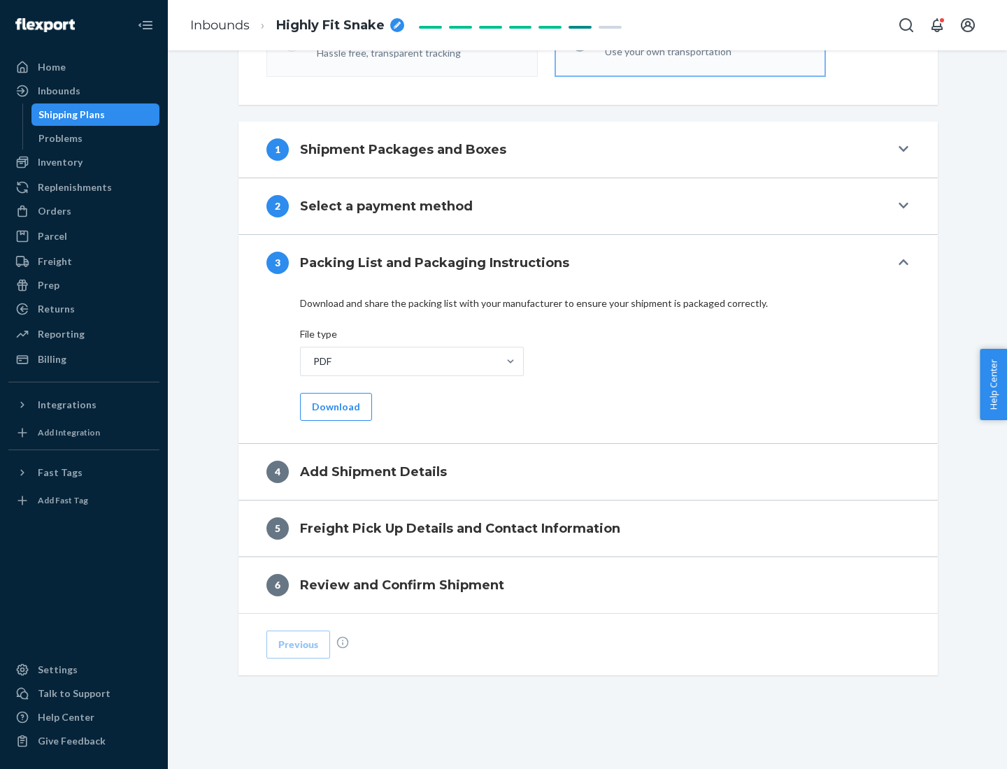
scroll to position [441, 0]
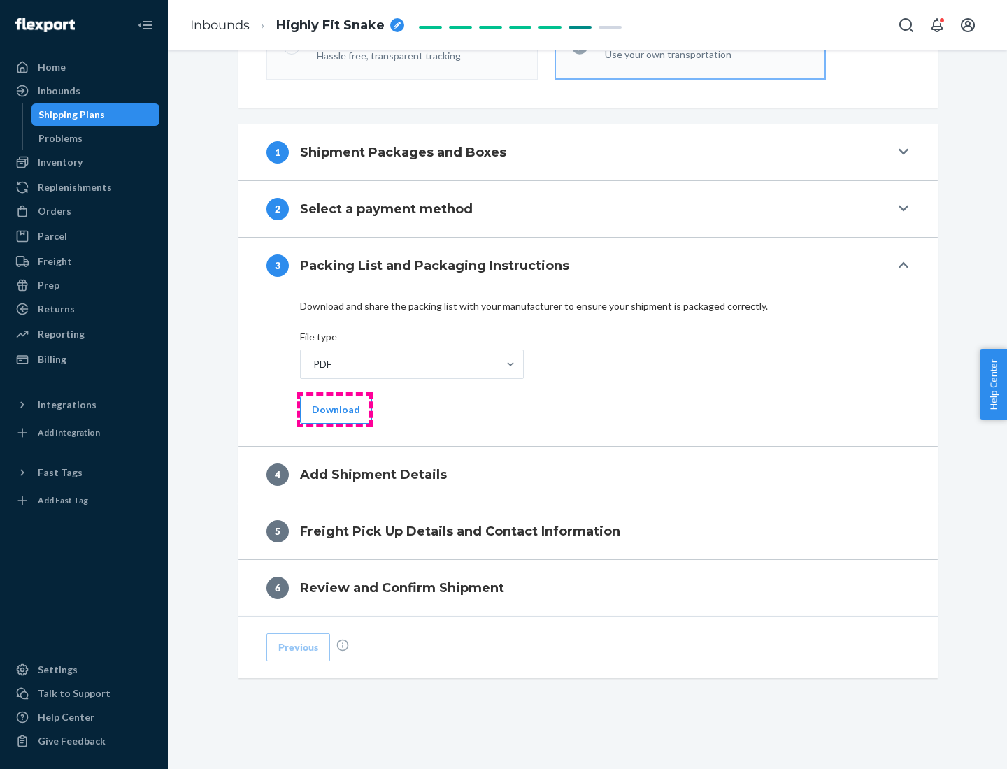
click at [334, 409] on button "Download" at bounding box center [336, 410] width 72 height 28
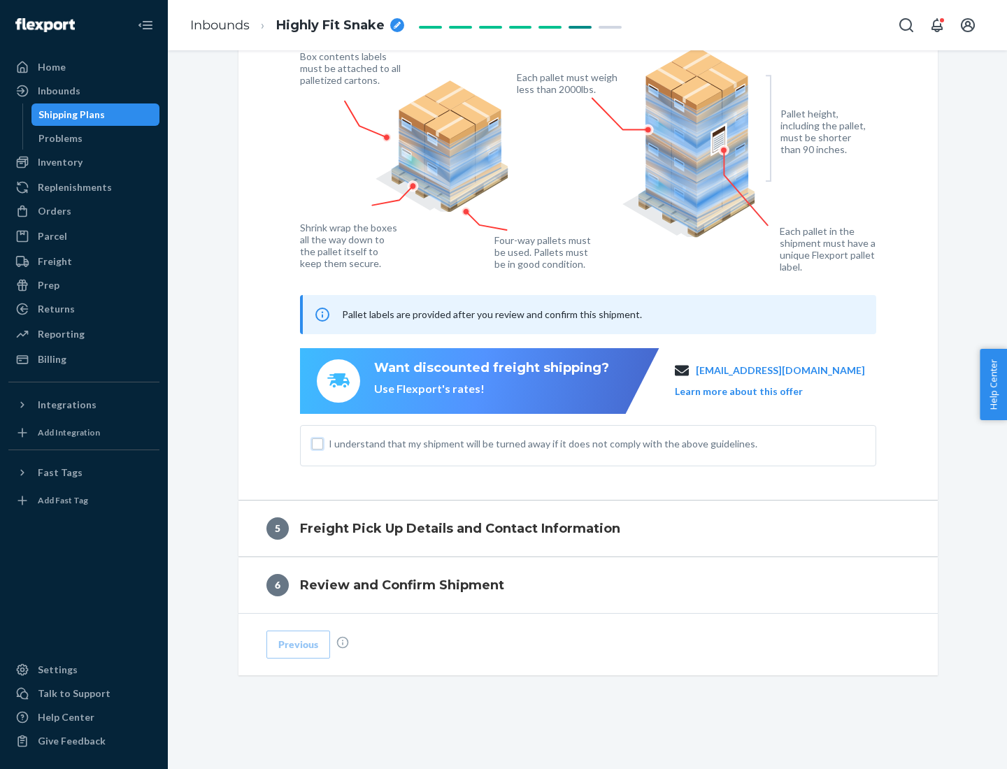
click at [317, 443] on input "I understand that my shipment will be turned away if it does not comply with th…" at bounding box center [317, 443] width 11 height 11
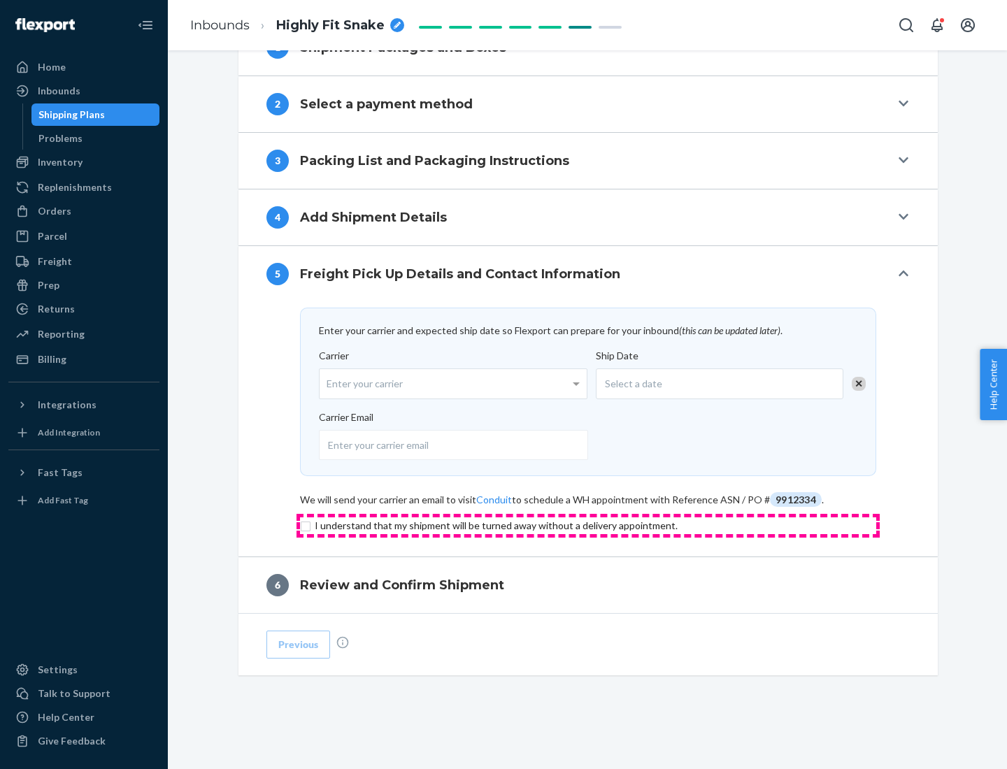
click at [588, 525] on input "checkbox" at bounding box center [588, 525] width 576 height 17
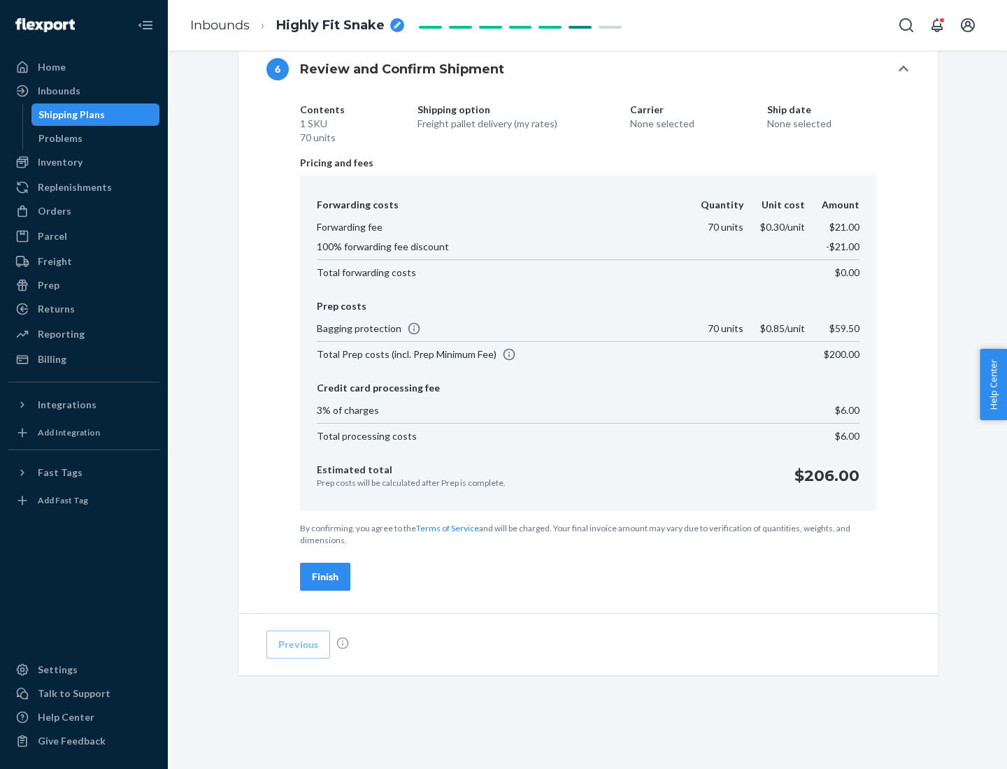
click at [325, 577] on div "Finish" at bounding box center [325, 577] width 27 height 14
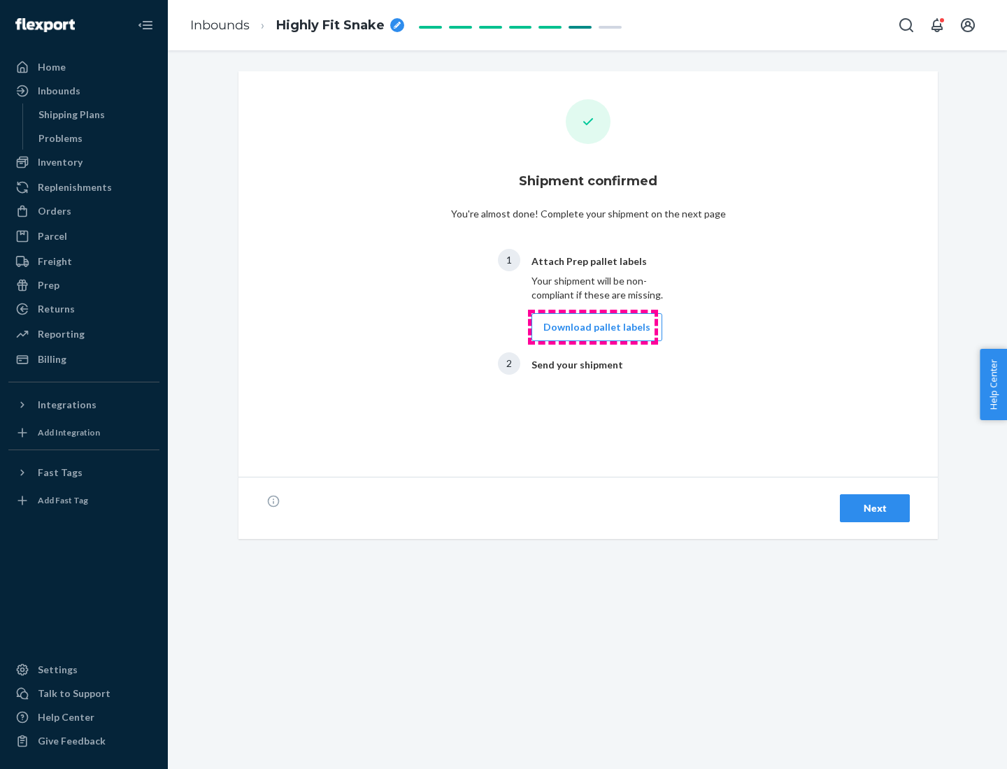
click at [593, 327] on button "Download pallet labels" at bounding box center [596, 327] width 131 height 28
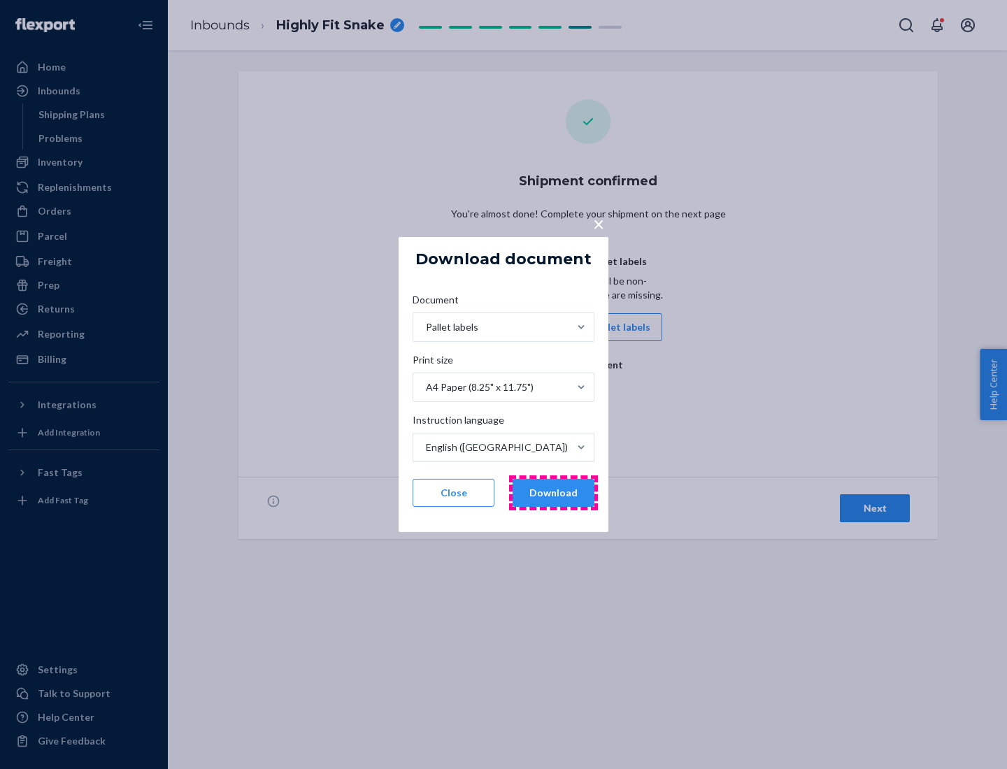
click at [553, 493] on button "Download" at bounding box center [553, 493] width 82 height 28
click at [598, 223] on span "×" at bounding box center [598, 224] width 11 height 24
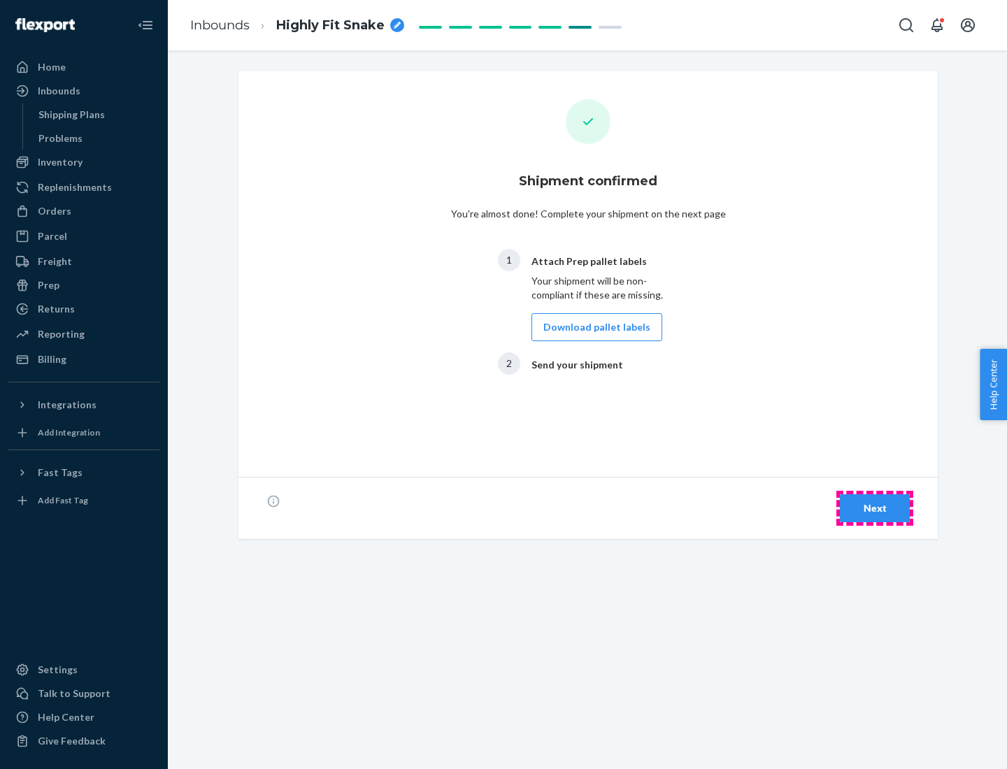
click at [875, 508] on div "Next" at bounding box center [875, 508] width 46 height 14
